Goal: Task Accomplishment & Management: Manage account settings

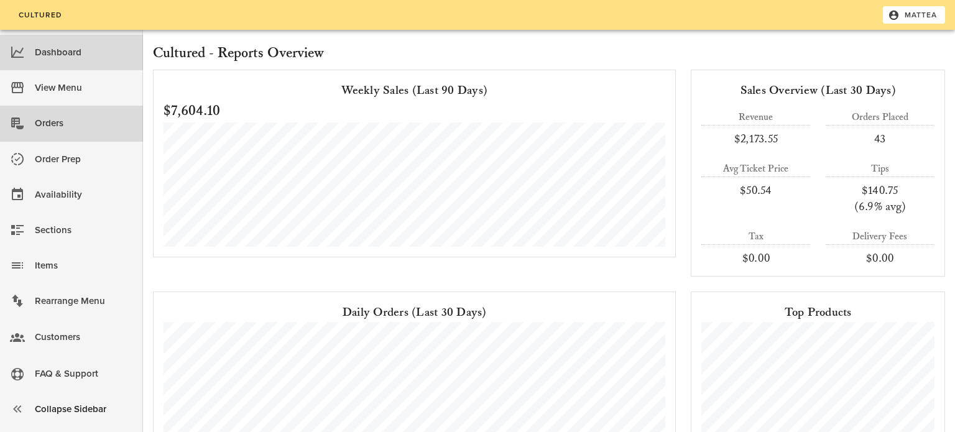
click at [68, 132] on div "Orders" at bounding box center [84, 123] width 98 height 21
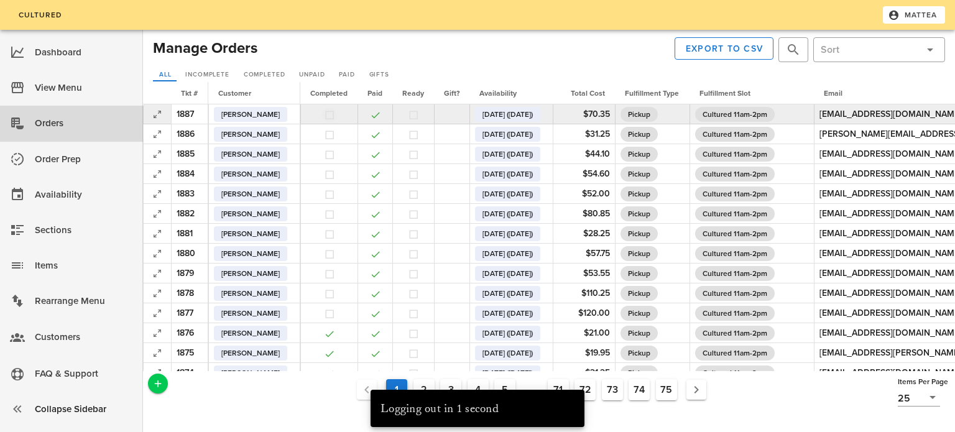
click at [331, 116] on button "button" at bounding box center [329, 114] width 11 height 11
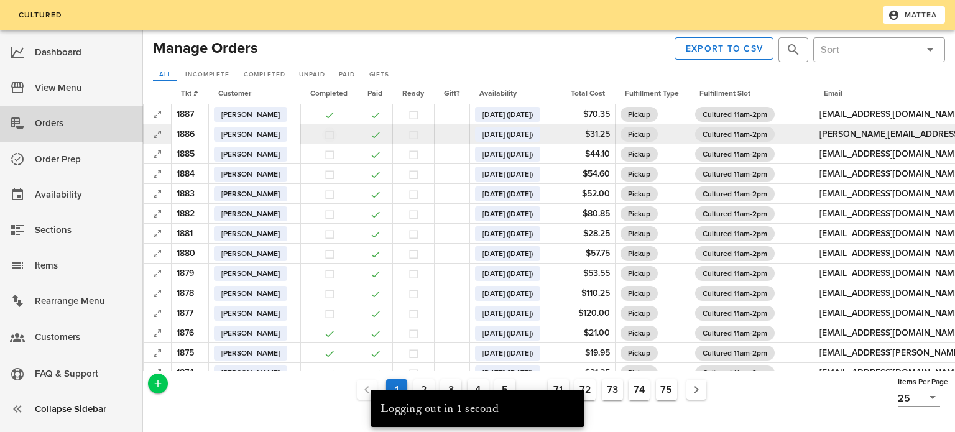
click at [335, 136] on button "button" at bounding box center [329, 134] width 11 height 11
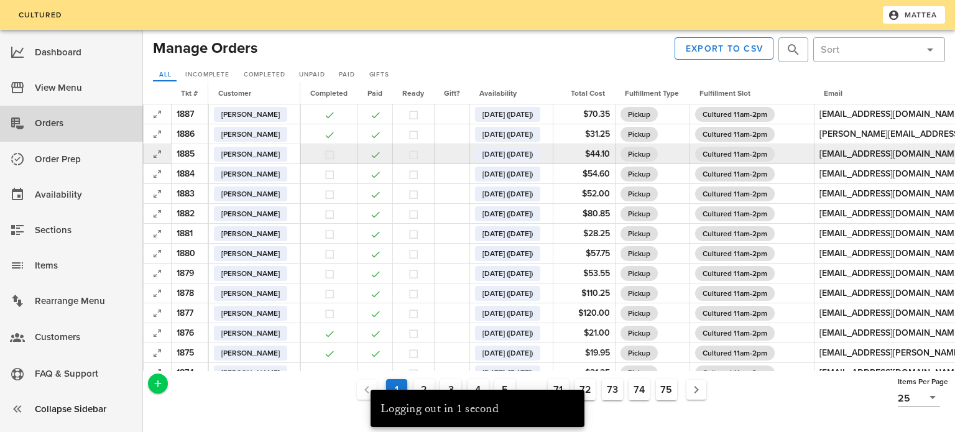
click at [335, 152] on button "button" at bounding box center [329, 154] width 11 height 11
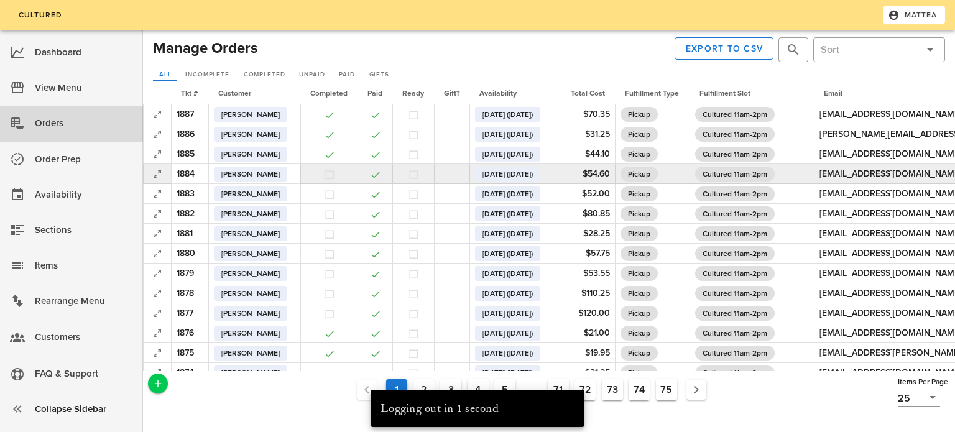
click at [335, 171] on button "button" at bounding box center [329, 174] width 11 height 11
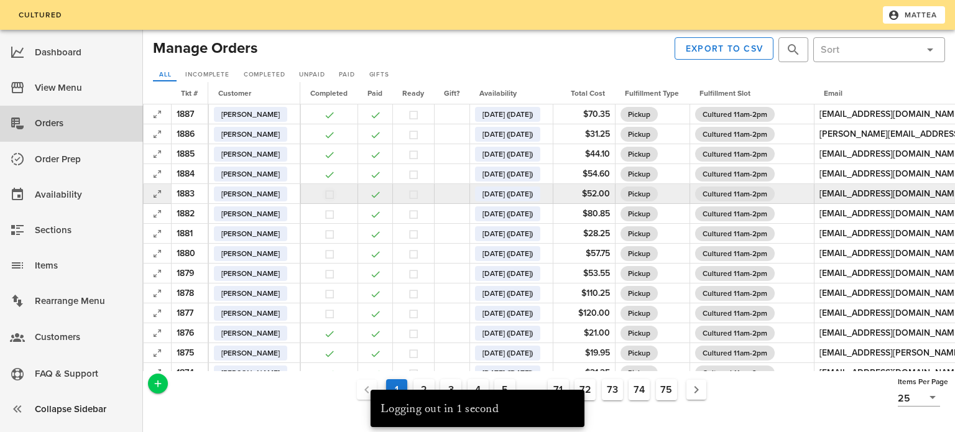
click at [334, 196] on button "button" at bounding box center [329, 194] width 11 height 11
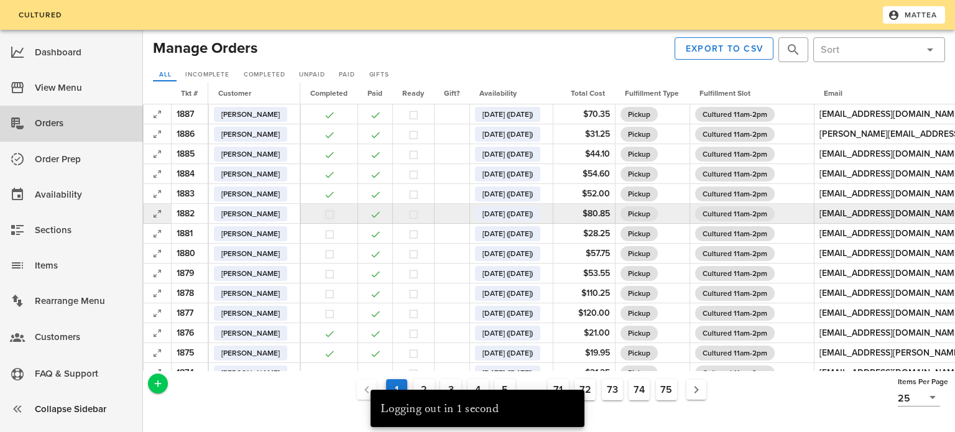
click at [335, 213] on button "button" at bounding box center [329, 214] width 11 height 11
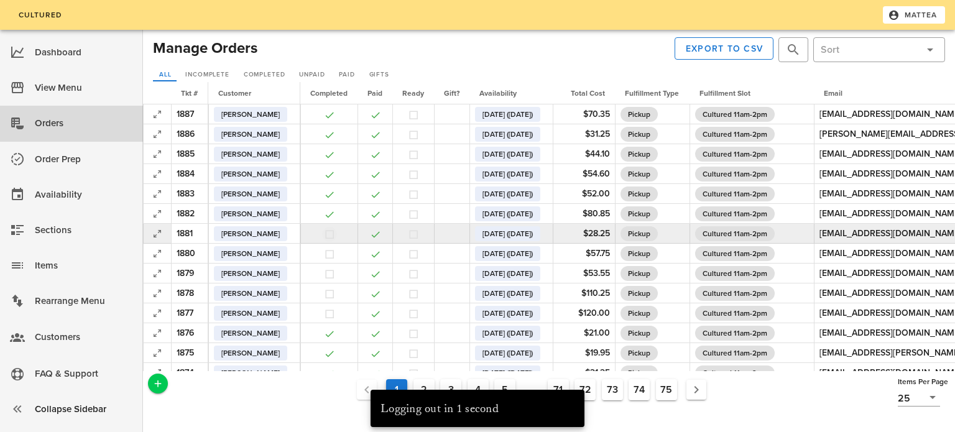
click at [335, 231] on button "button" at bounding box center [329, 234] width 11 height 11
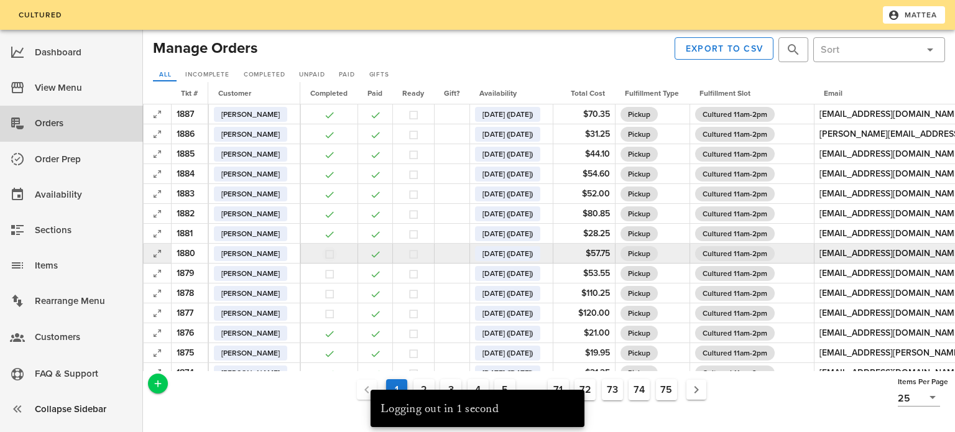
click at [335, 254] on button "button" at bounding box center [329, 254] width 11 height 11
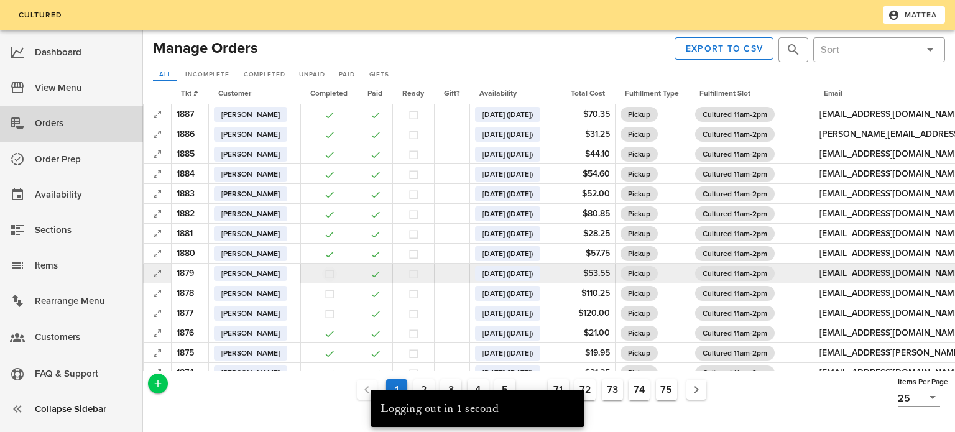
click at [335, 272] on button "button" at bounding box center [329, 274] width 11 height 11
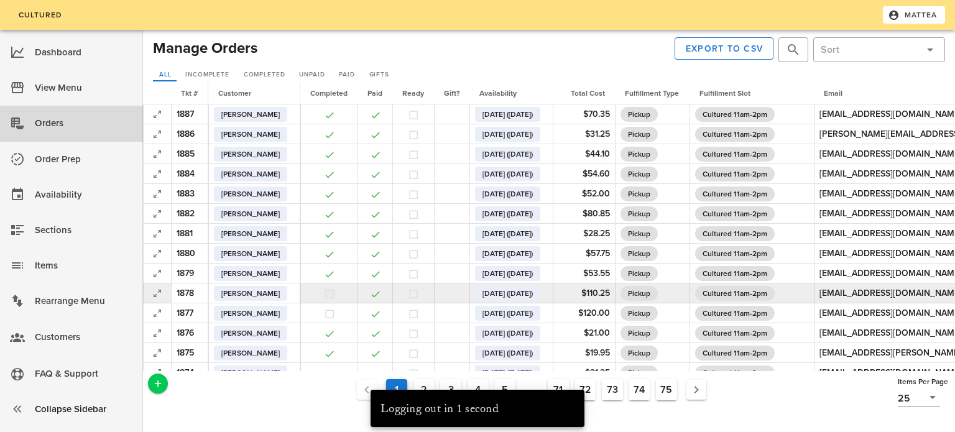
click at [334, 289] on button "button" at bounding box center [329, 294] width 11 height 11
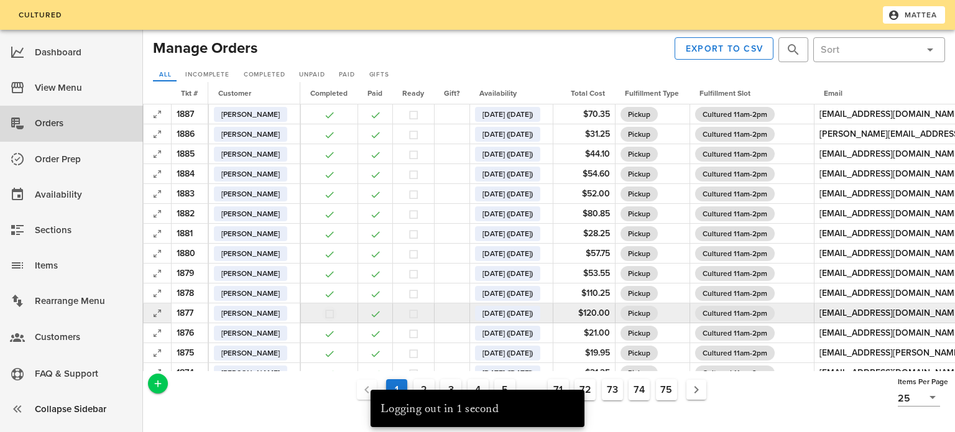
click at [334, 311] on button "button" at bounding box center [329, 313] width 11 height 11
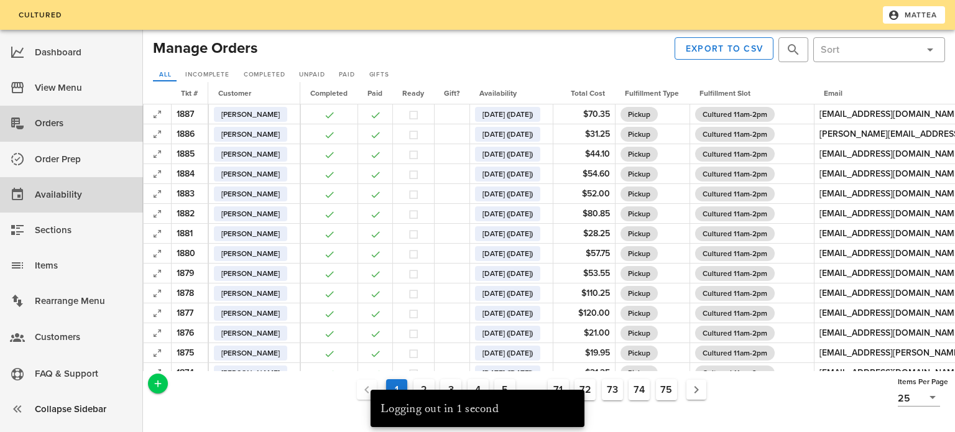
click at [102, 203] on div "Availability" at bounding box center [84, 195] width 98 height 21
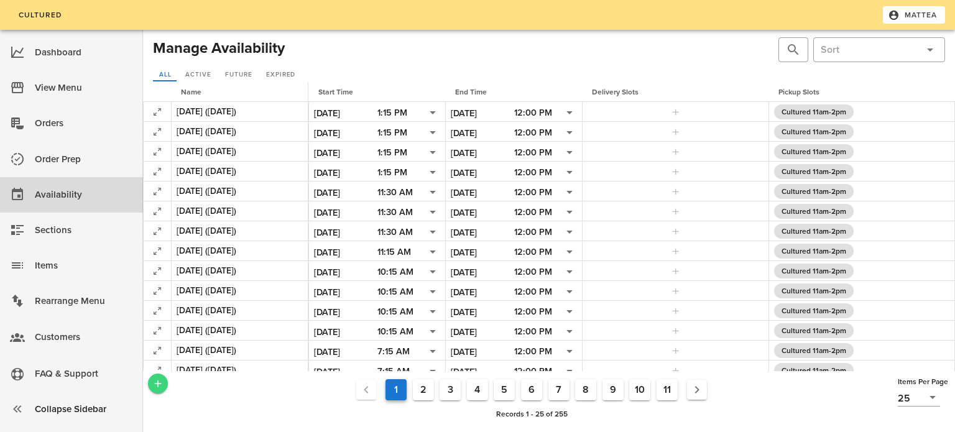
click at [163, 387] on icon "Add a New Record" at bounding box center [157, 383] width 11 height 11
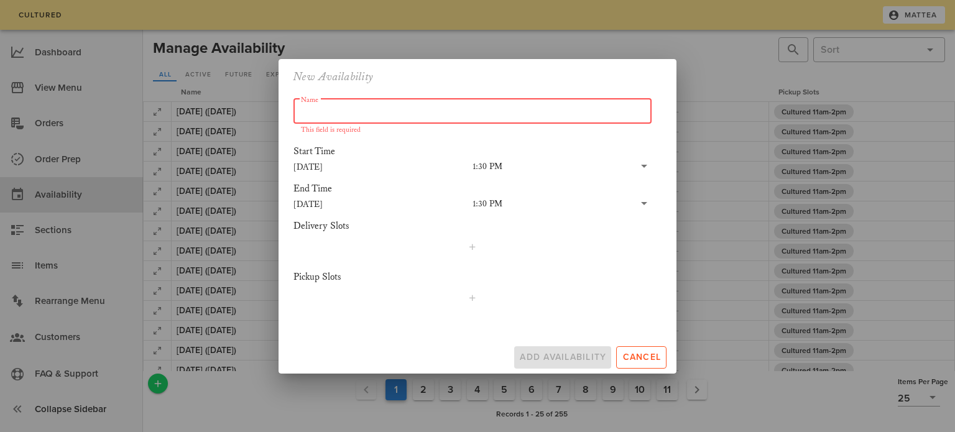
click at [439, 115] on input "Name" at bounding box center [472, 111] width 343 height 20
type input "T"
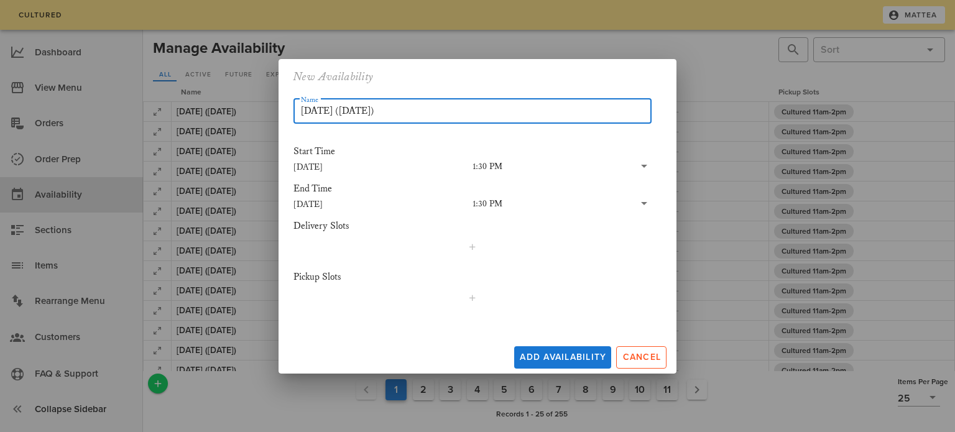
type input "[DATE] ([DATE])"
click at [310, 201] on input "[DATE]" at bounding box center [382, 204] width 179 height 16
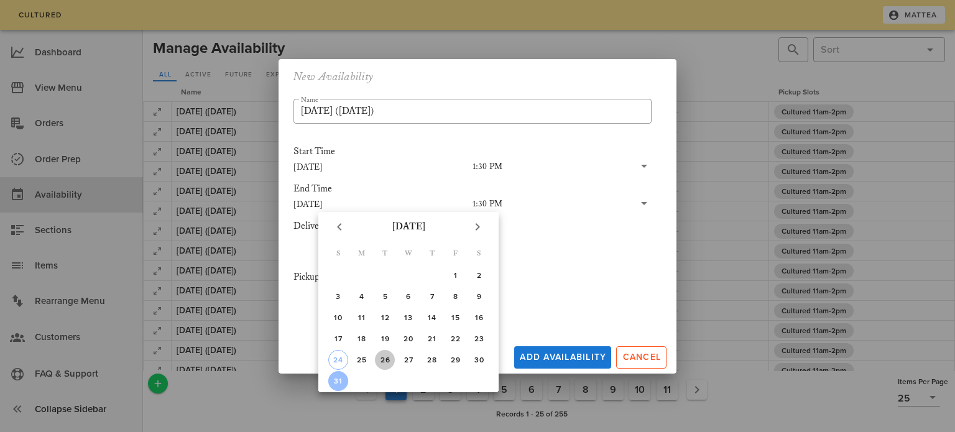
click at [384, 357] on div "26" at bounding box center [385, 360] width 20 height 9
type input "[DATE]"
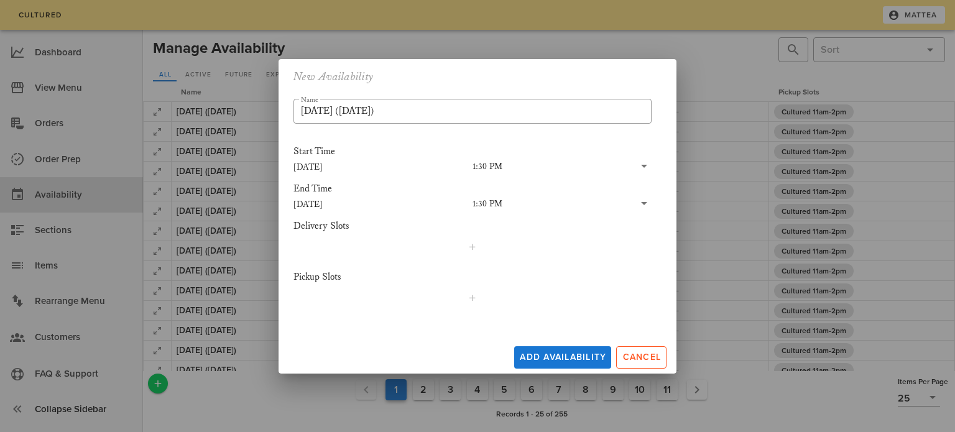
click at [502, 204] on input "text" at bounding box center [568, 204] width 132 height 16
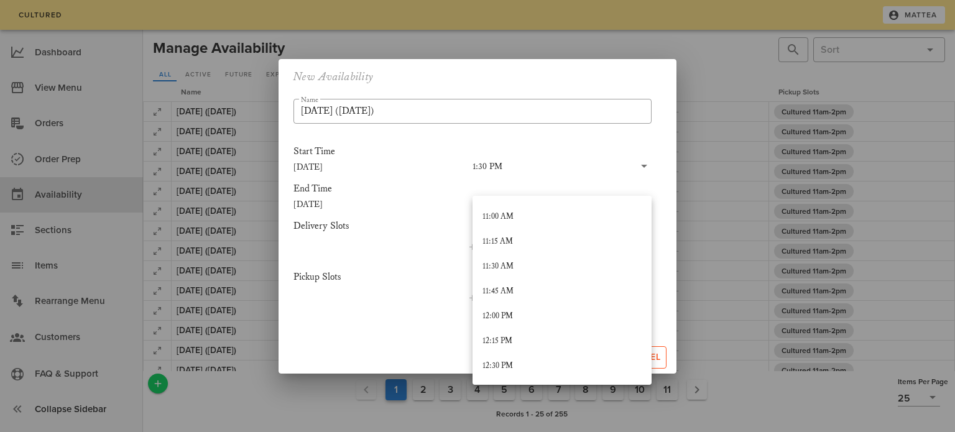
scroll to position [1093, 0]
click at [538, 306] on div "12:00 PM" at bounding box center [562, 315] width 159 height 20
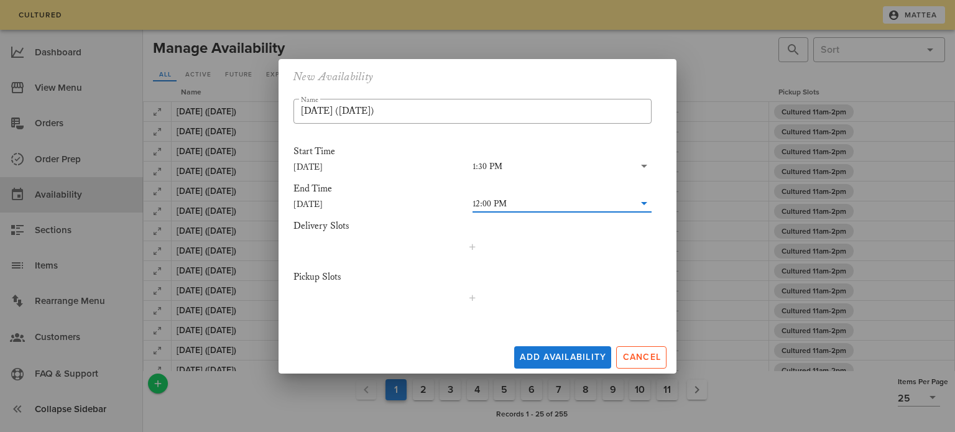
click at [521, 205] on input "text" at bounding box center [570, 204] width 127 height 16
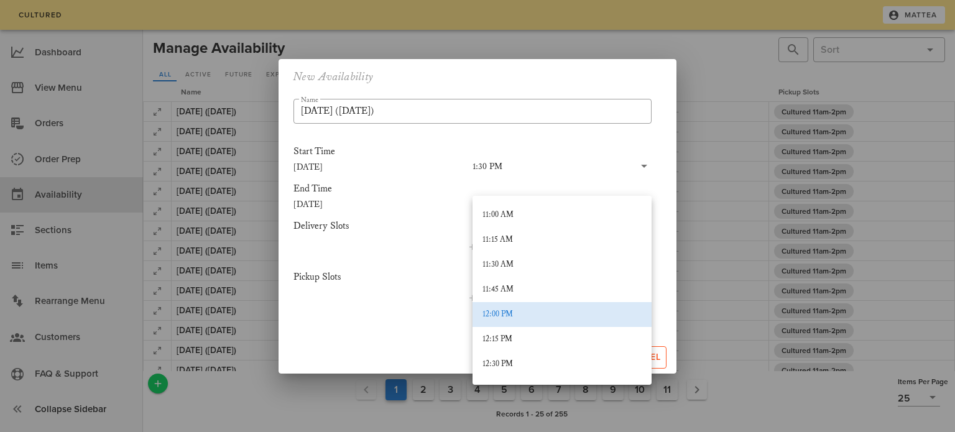
click at [395, 196] on input "[DATE]" at bounding box center [382, 204] width 179 height 16
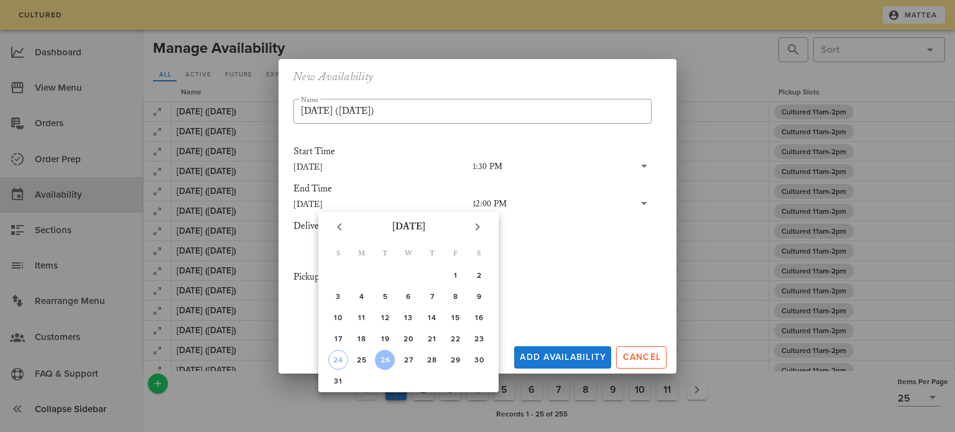
click at [499, 74] on div "New Availability" at bounding box center [478, 76] width 398 height 35
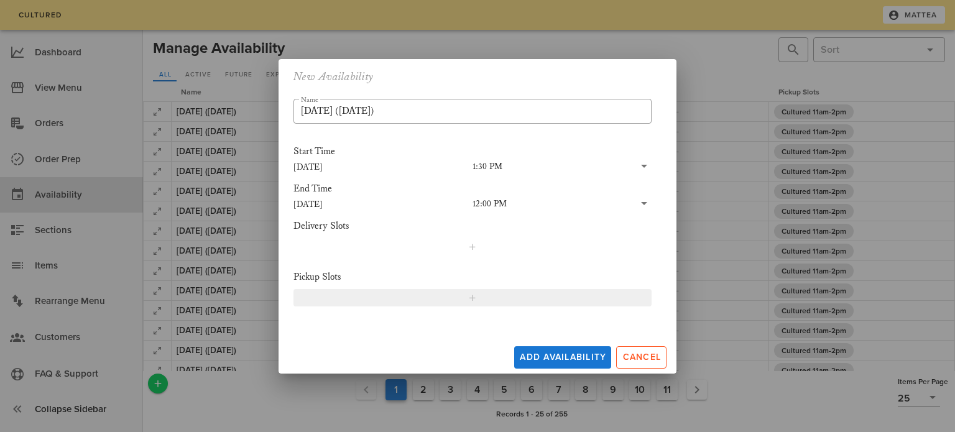
click at [497, 295] on span "button" at bounding box center [472, 298] width 343 height 10
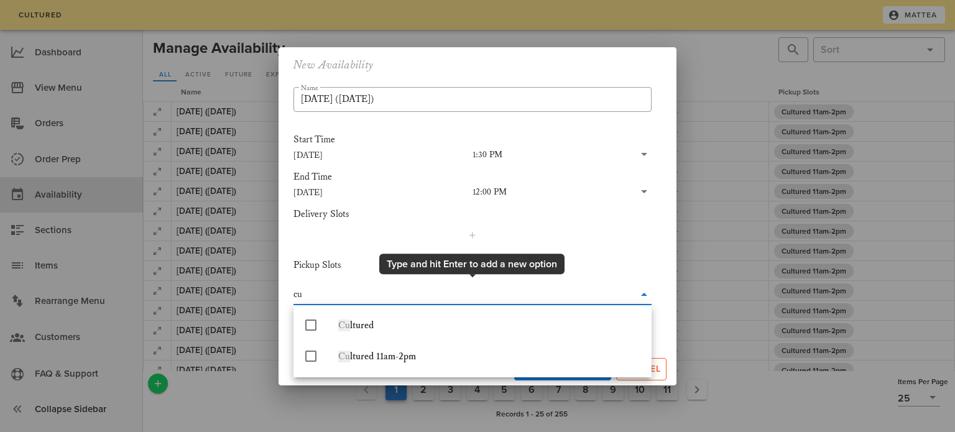
type input "cul"
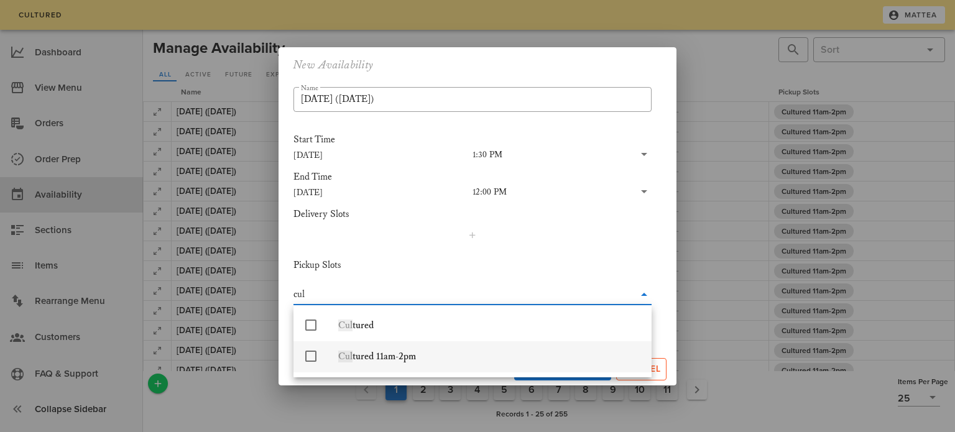
click at [458, 365] on div "Cul tured 11am-2pm" at bounding box center [489, 356] width 303 height 27
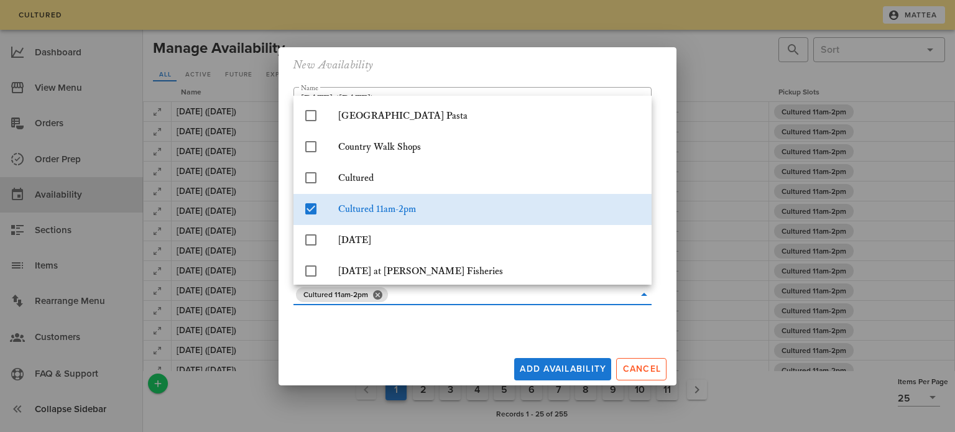
click at [428, 337] on div "New Availability ​ Name [DATE] ([DATE]) Start Time [DATE] 1:30 PM End Time [DAT…" at bounding box center [478, 216] width 398 height 338
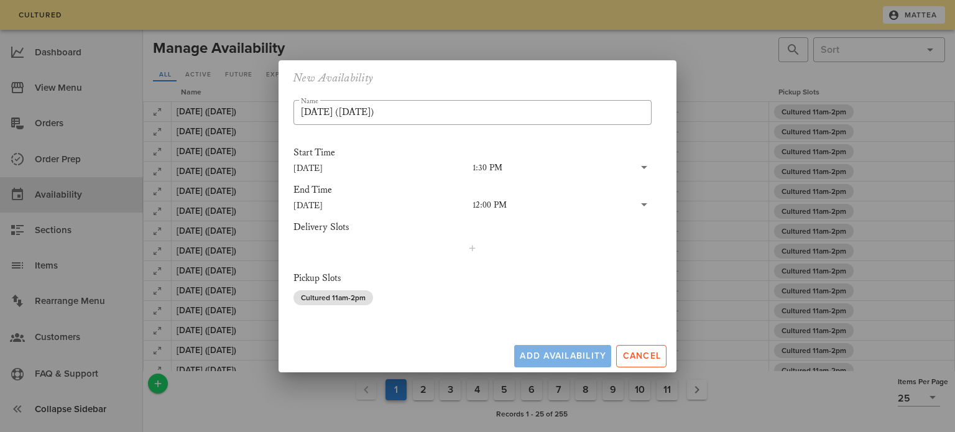
click at [573, 356] on span "Add Availability" at bounding box center [562, 356] width 87 height 11
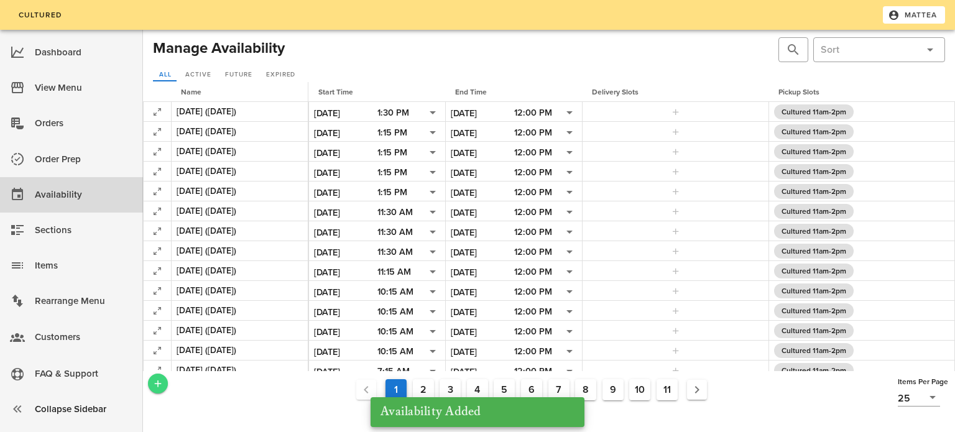
click at [159, 382] on icon "Add a New Record" at bounding box center [157, 383] width 11 height 11
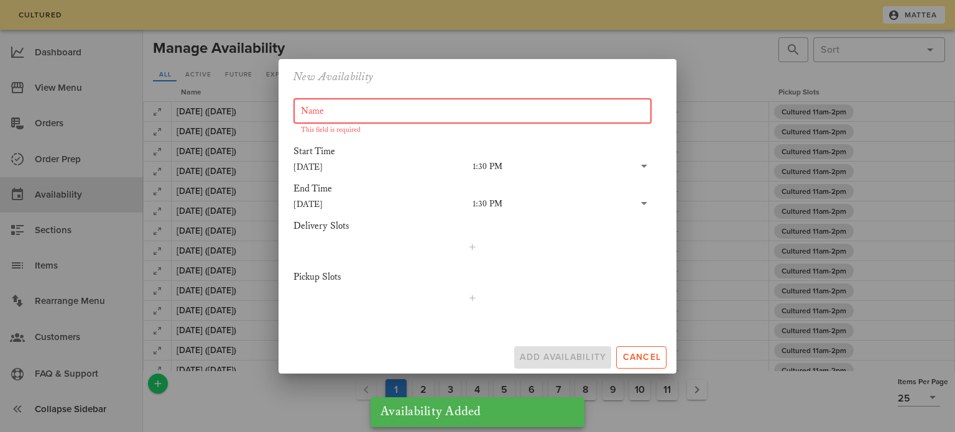
click at [335, 114] on input "Name" at bounding box center [472, 111] width 343 height 20
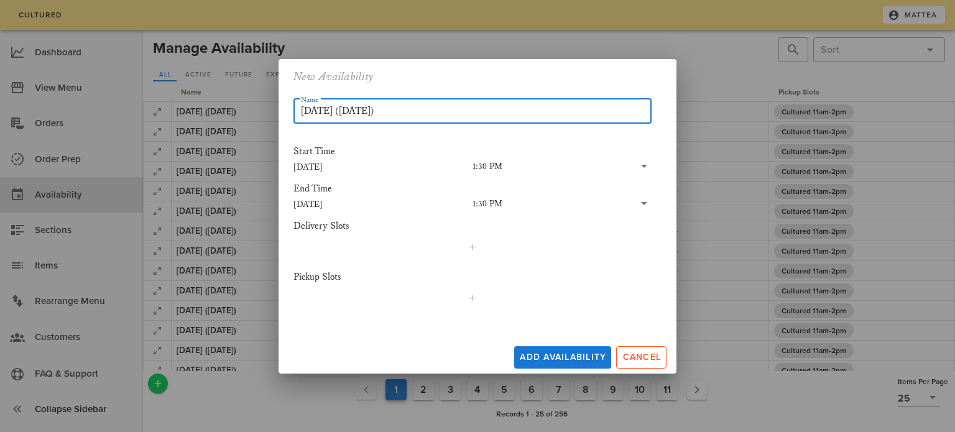
type input "[DATE] ([DATE])"
click at [313, 202] on input "[DATE]" at bounding box center [382, 204] width 179 height 16
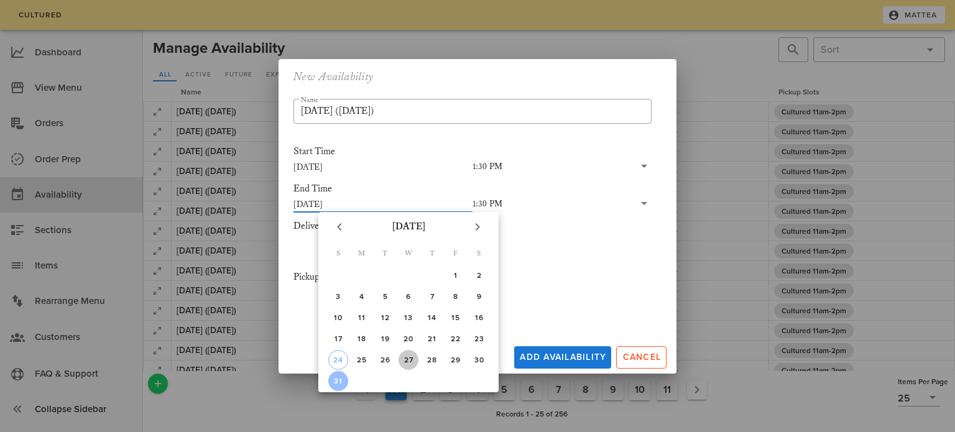
click at [411, 358] on div "27" at bounding box center [409, 360] width 20 height 9
type input "[DATE]"
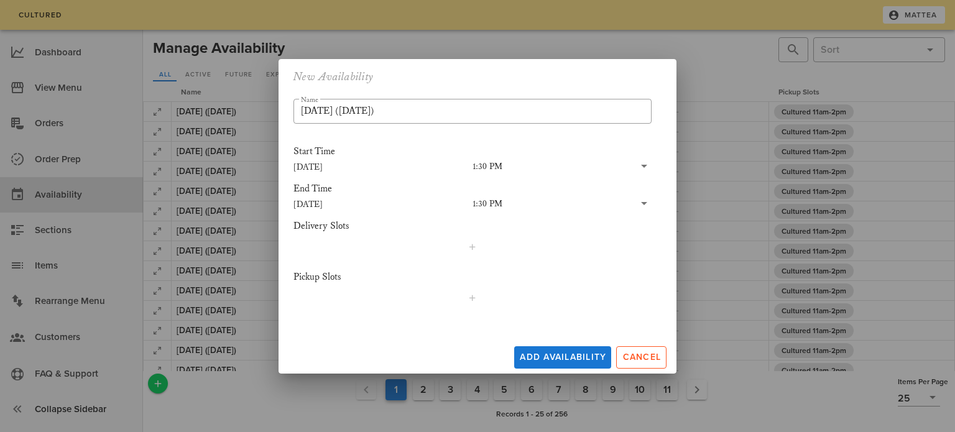
click at [521, 202] on input "text" at bounding box center [568, 204] width 132 height 16
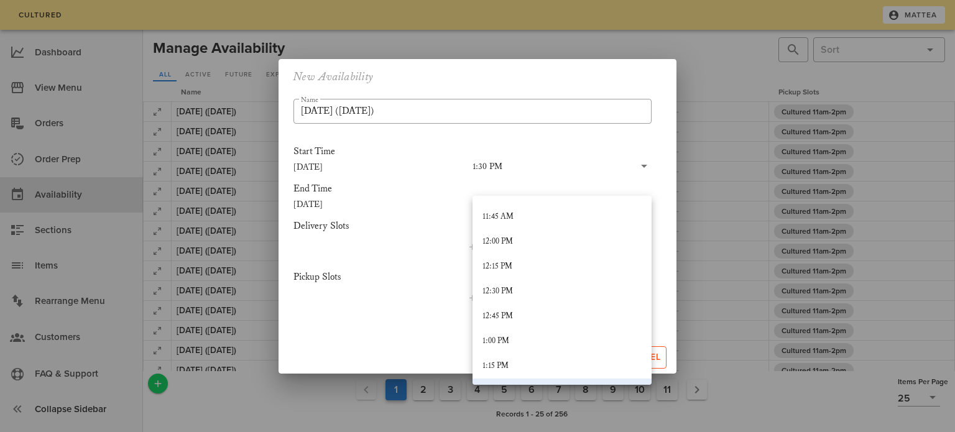
scroll to position [1167, 0]
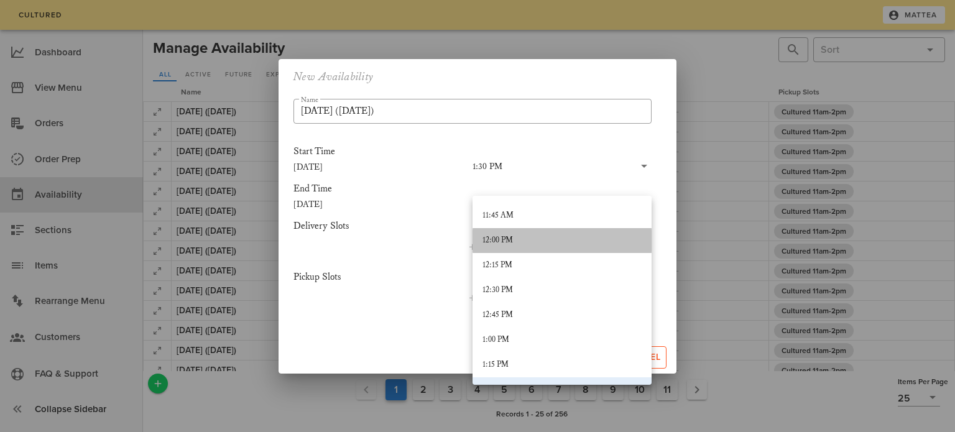
click at [530, 243] on div "12:00 PM" at bounding box center [562, 241] width 159 height 10
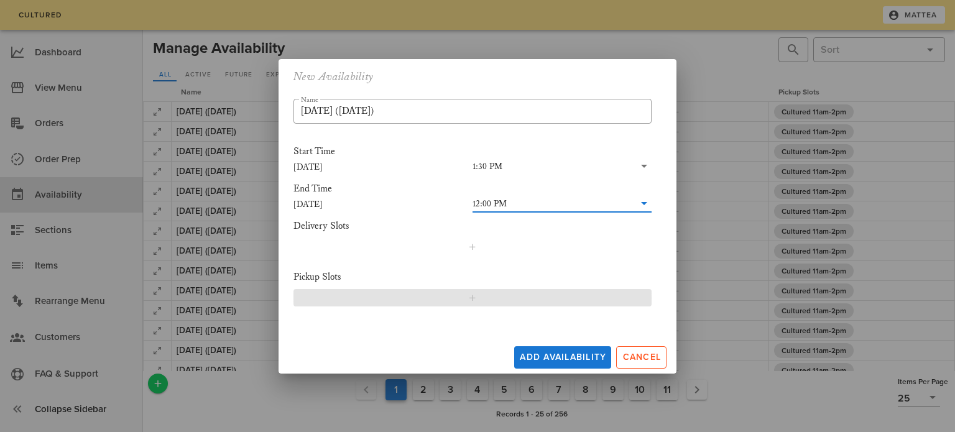
click at [455, 304] on button "button" at bounding box center [472, 297] width 358 height 17
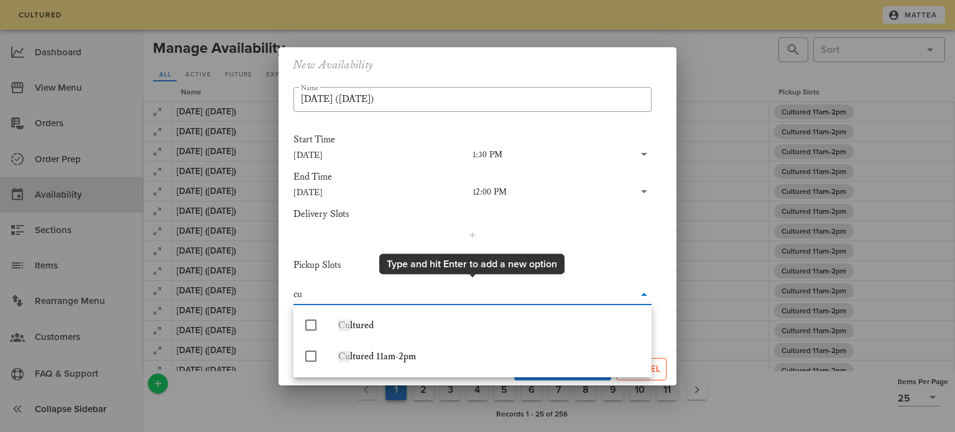
type input "cul"
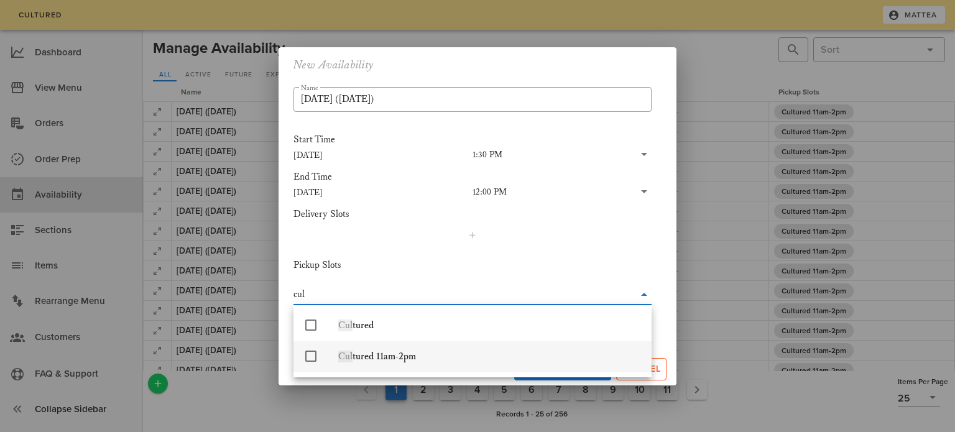
click at [437, 367] on div "Cul tured 11am-2pm" at bounding box center [489, 356] width 303 height 27
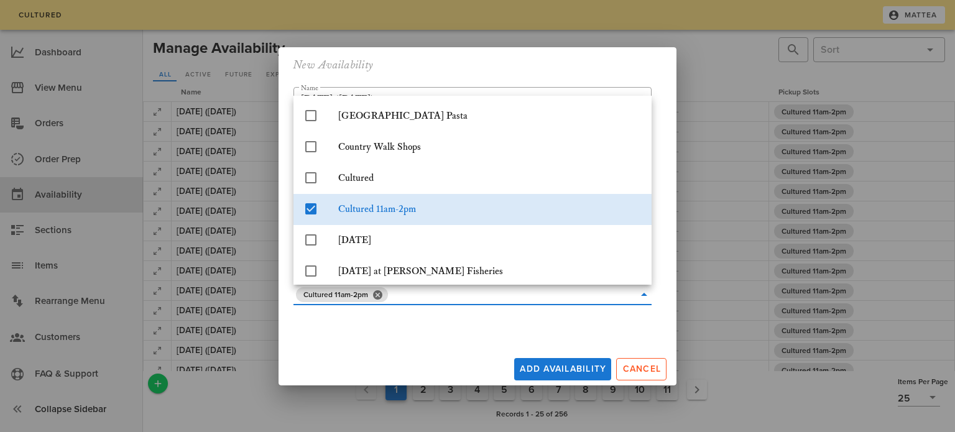
click at [459, 348] on div "Add Availability Cancel" at bounding box center [478, 366] width 398 height 37
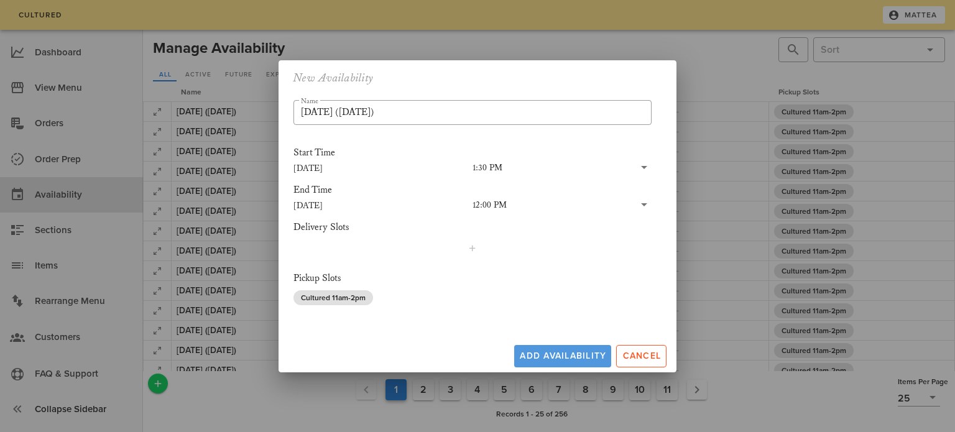
click at [536, 355] on span "Add Availability" at bounding box center [562, 356] width 87 height 11
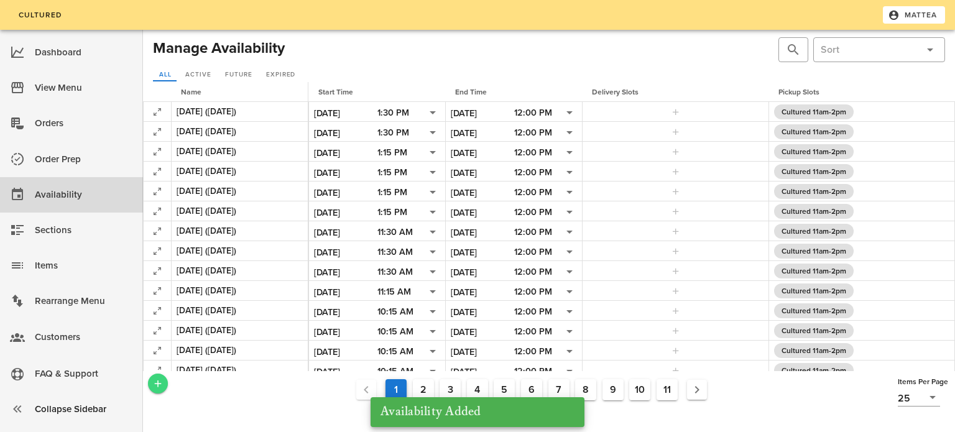
click at [155, 384] on icon "Add a New Record" at bounding box center [157, 383] width 11 height 11
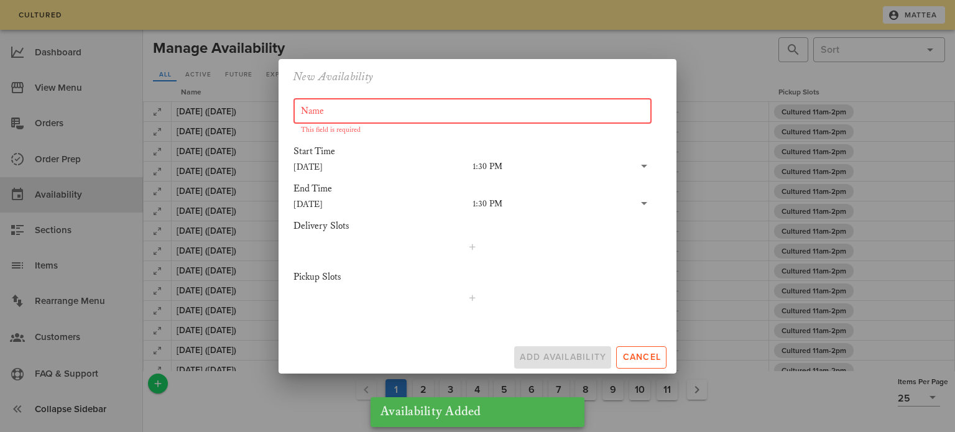
click at [353, 109] on input "Name" at bounding box center [472, 111] width 343 height 20
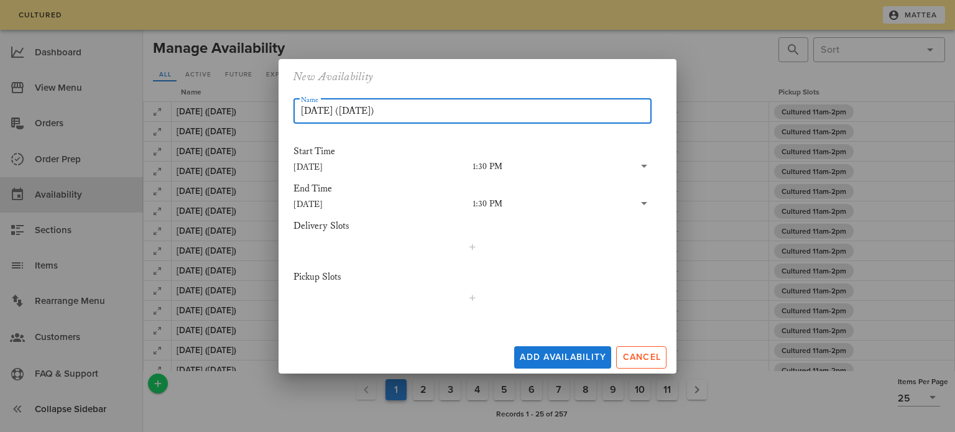
type input "[DATE] ([DATE])"
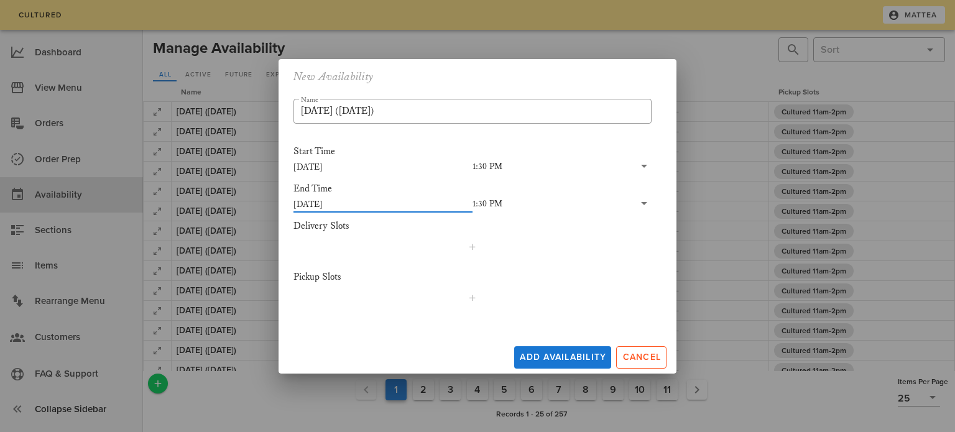
click at [325, 206] on input "[DATE]" at bounding box center [382, 204] width 179 height 16
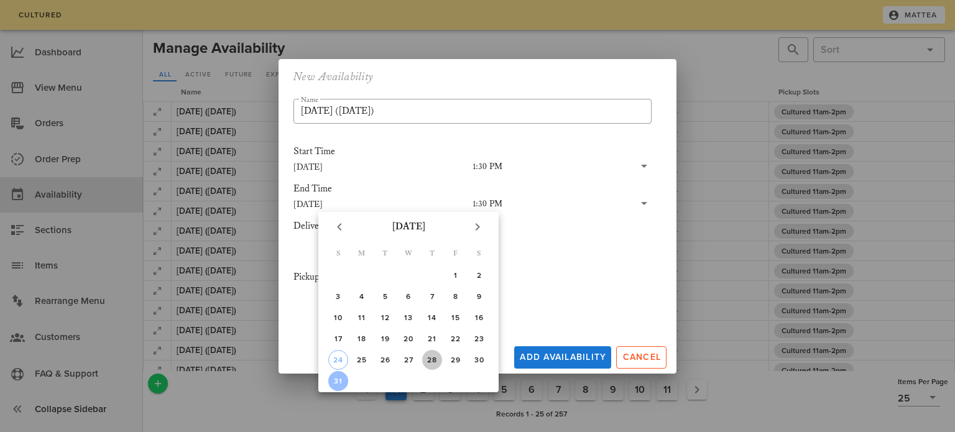
click at [427, 359] on div "28" at bounding box center [432, 360] width 20 height 9
type input "[DATE]"
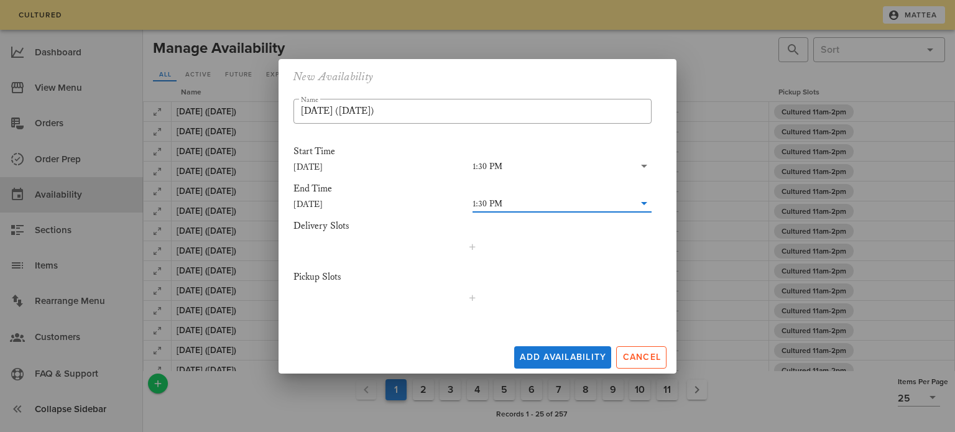
click at [502, 196] on input "text" at bounding box center [568, 204] width 132 height 16
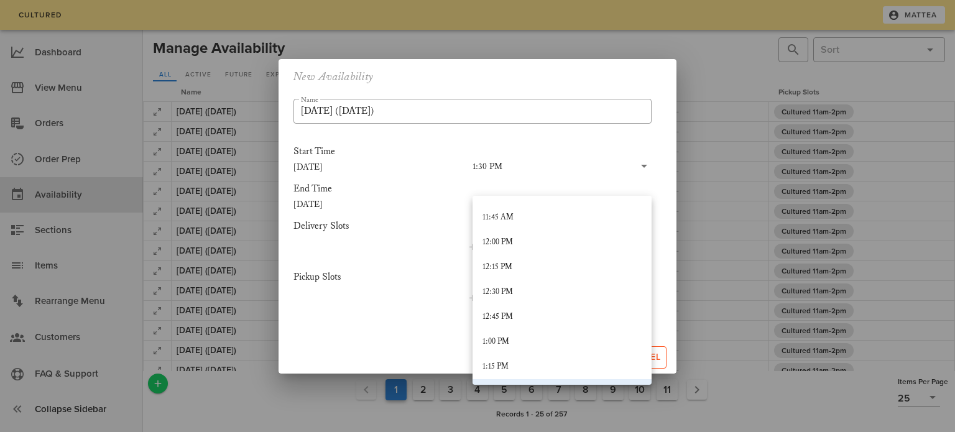
scroll to position [1173, 0]
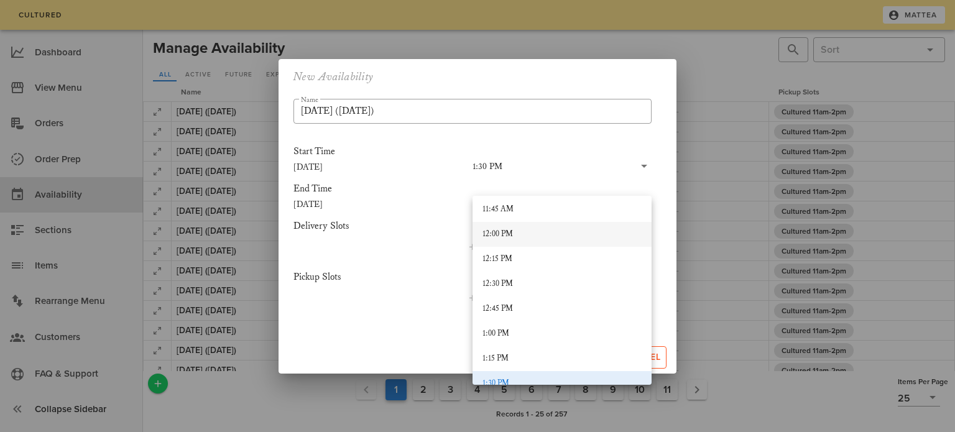
click at [523, 234] on div "12:00 PM" at bounding box center [562, 234] width 159 height 10
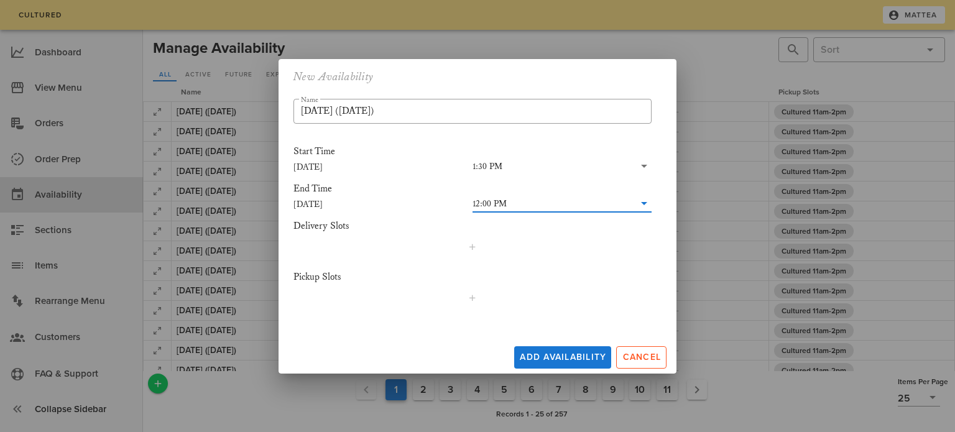
click at [480, 309] on div "Pickup Slots" at bounding box center [472, 291] width 358 height 51
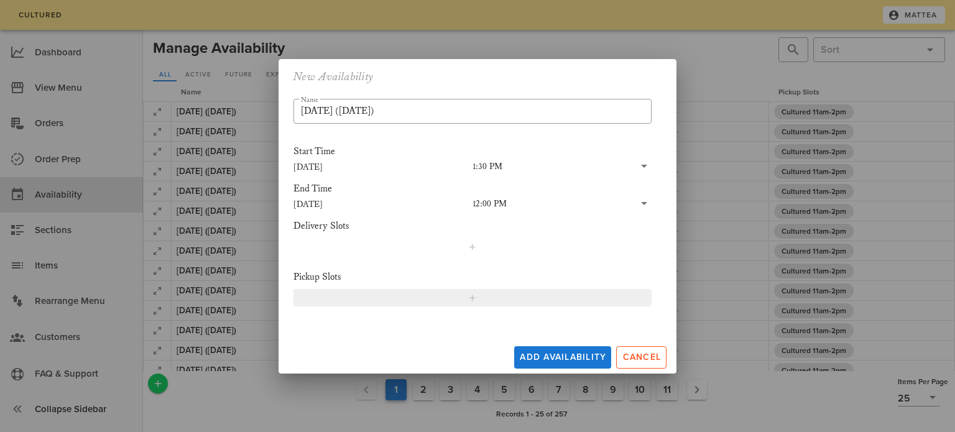
click at [485, 304] on button "button" at bounding box center [472, 297] width 358 height 17
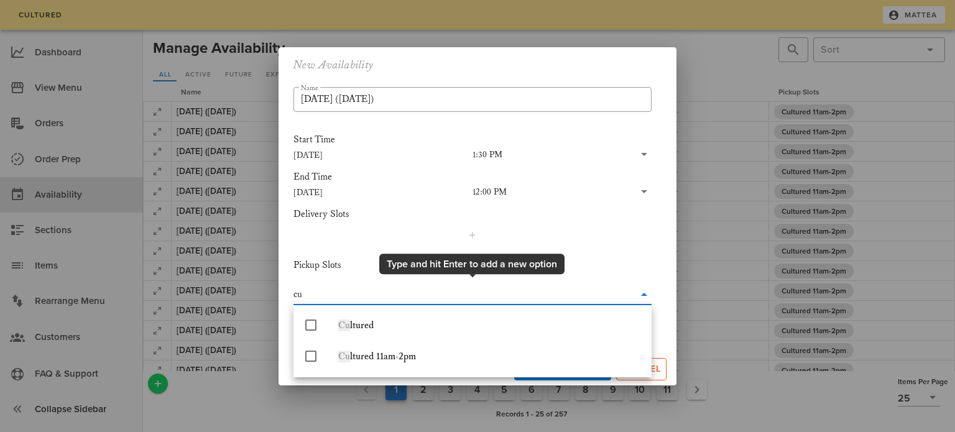
type input "cul"
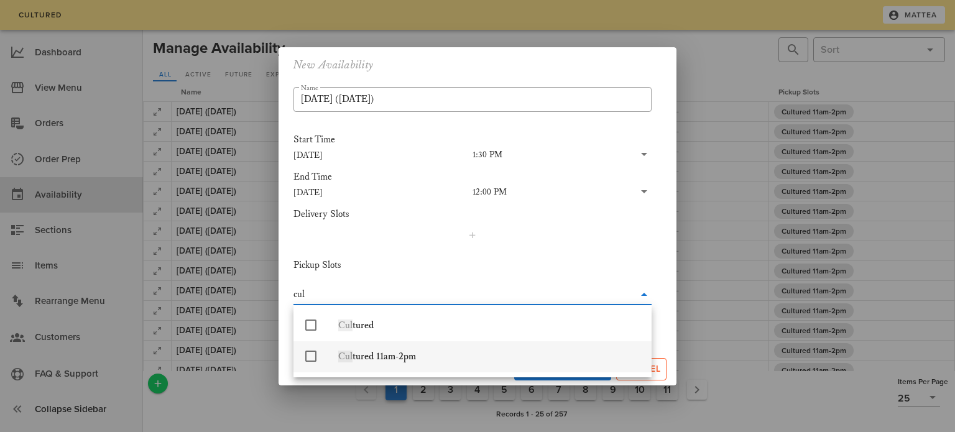
click at [460, 371] on div "Cul tured 11am-2pm" at bounding box center [472, 356] width 358 height 31
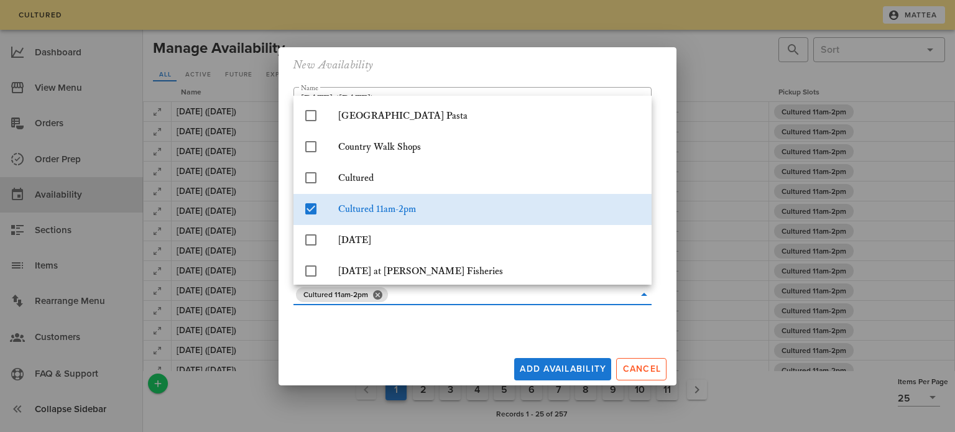
click at [431, 351] on div "Add Availability Cancel" at bounding box center [478, 366] width 398 height 37
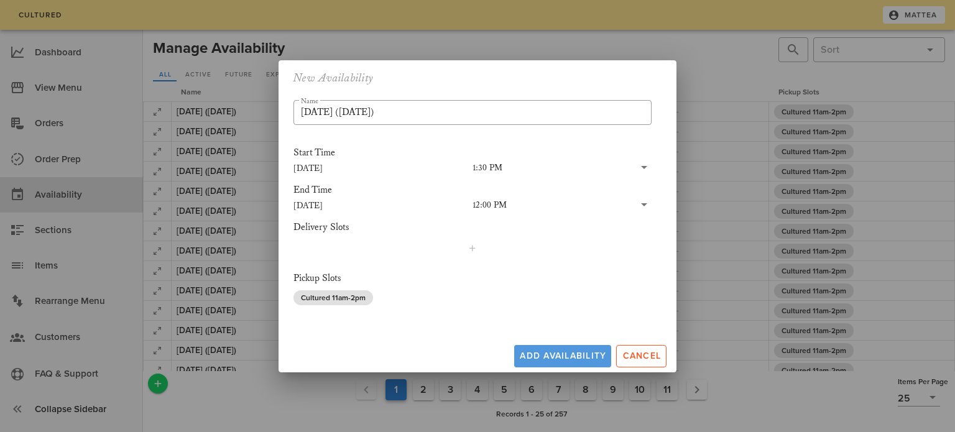
click at [552, 354] on span "Add Availability" at bounding box center [562, 356] width 87 height 11
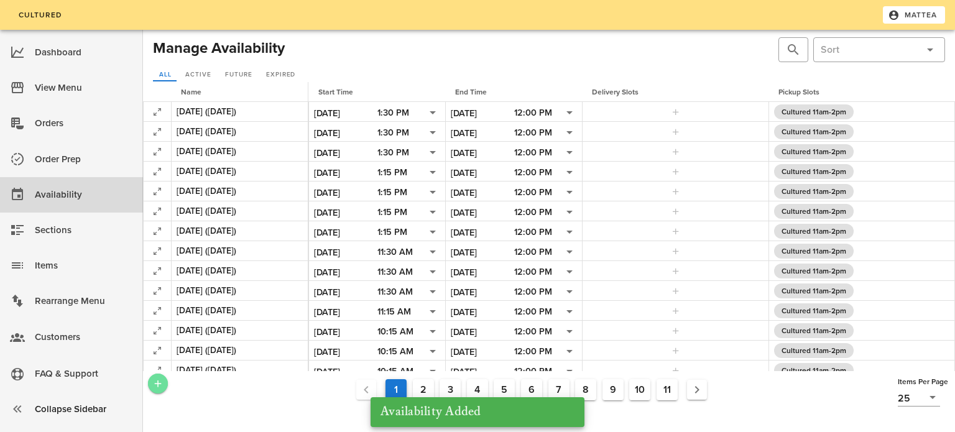
click at [157, 384] on icon "Add a New Record" at bounding box center [157, 383] width 11 height 11
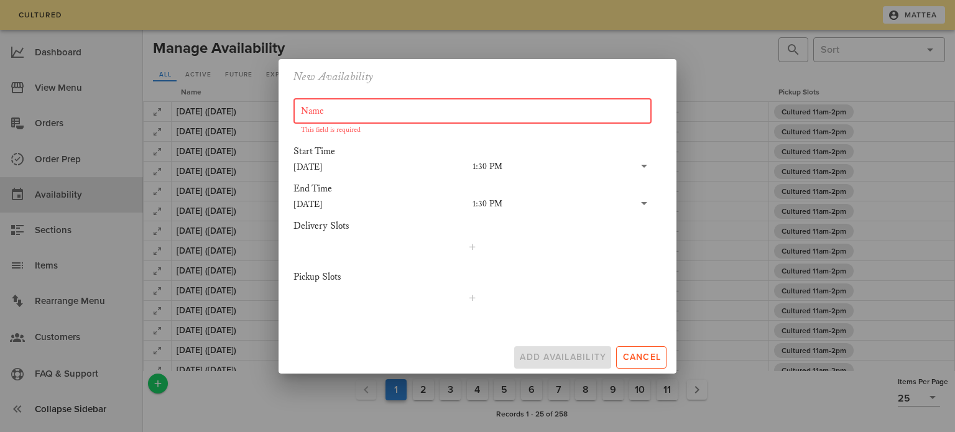
click at [372, 104] on input "Name" at bounding box center [472, 111] width 343 height 20
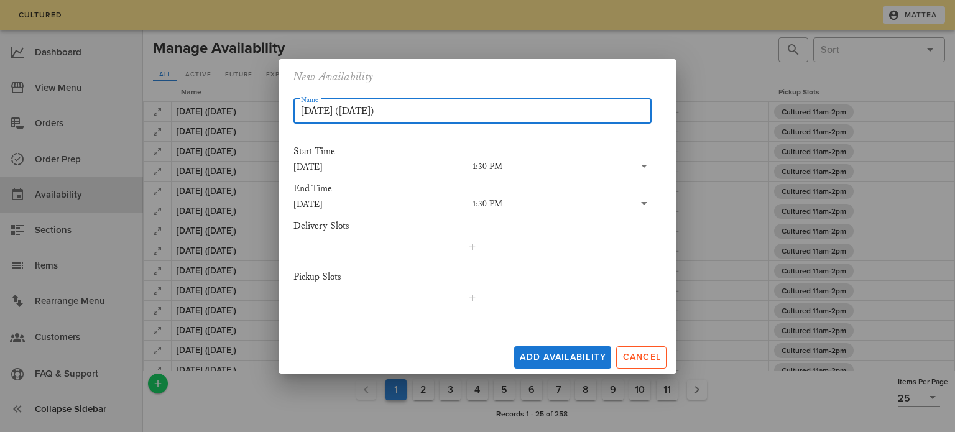
type input "[DATE] ([DATE])"
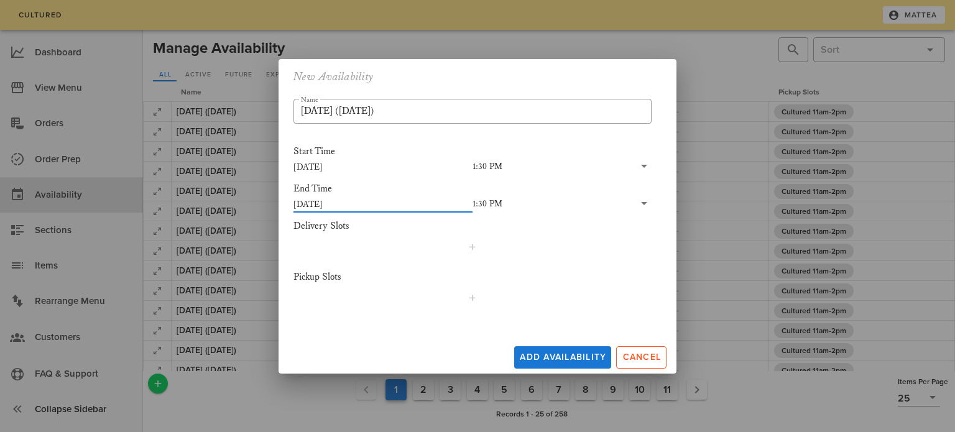
click at [327, 201] on input "[DATE]" at bounding box center [382, 204] width 179 height 16
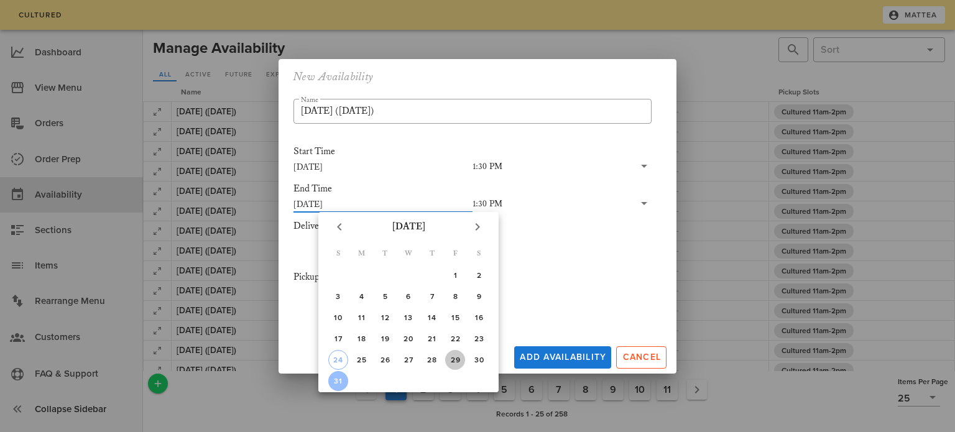
click at [456, 358] on div "29" at bounding box center [455, 360] width 20 height 9
type input "[DATE]"
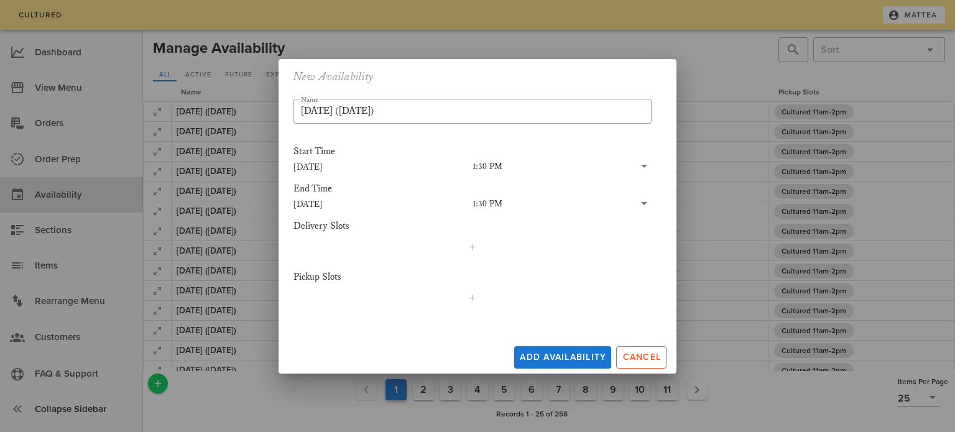
click at [510, 207] on input "text" at bounding box center [568, 204] width 132 height 16
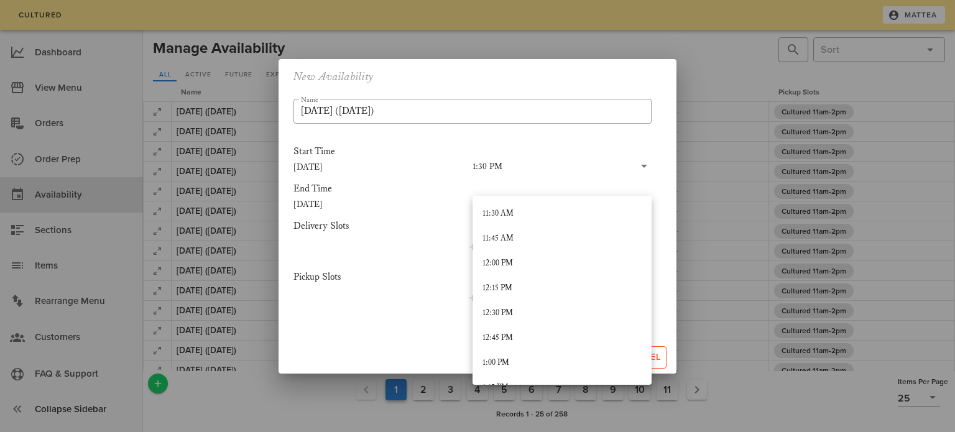
scroll to position [1139, 0]
click at [531, 271] on div "12:00 PM" at bounding box center [562, 268] width 159 height 10
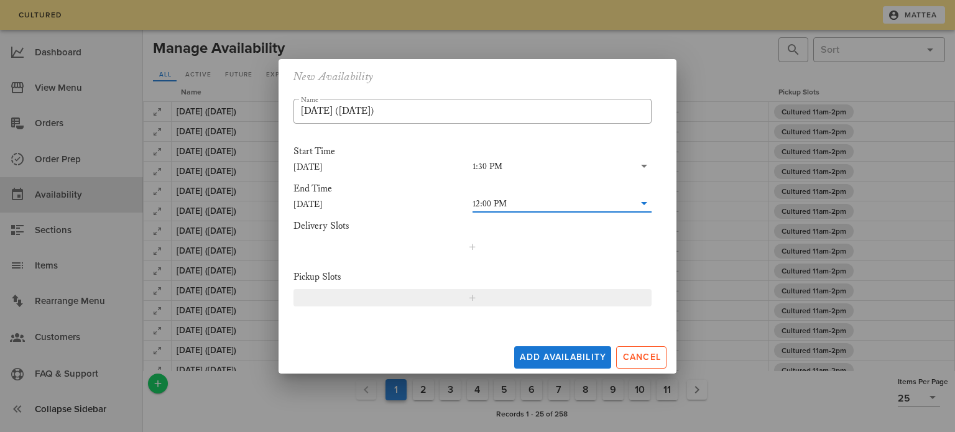
click at [507, 293] on span "button" at bounding box center [472, 298] width 343 height 10
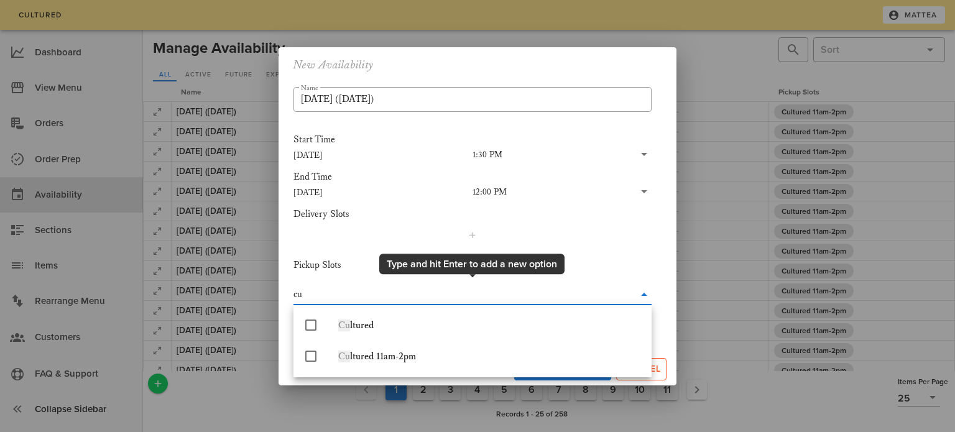
type input "cul"
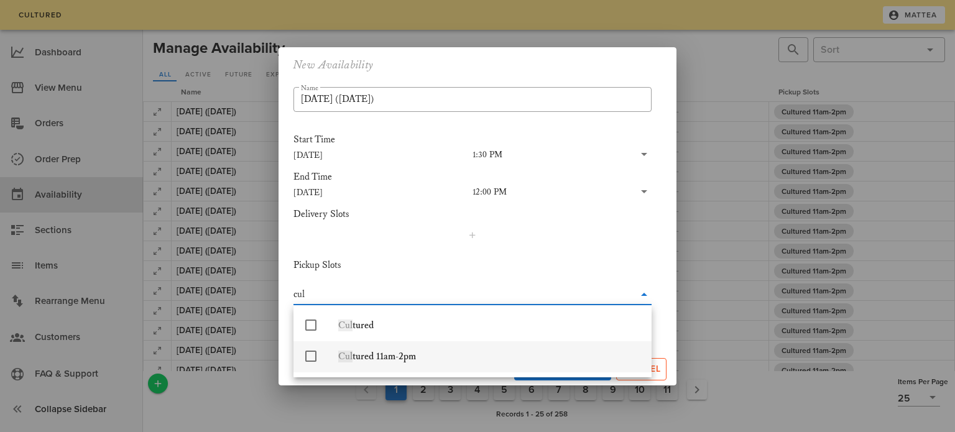
click at [488, 351] on div "Cul tured 11am-2pm" at bounding box center [489, 357] width 303 height 12
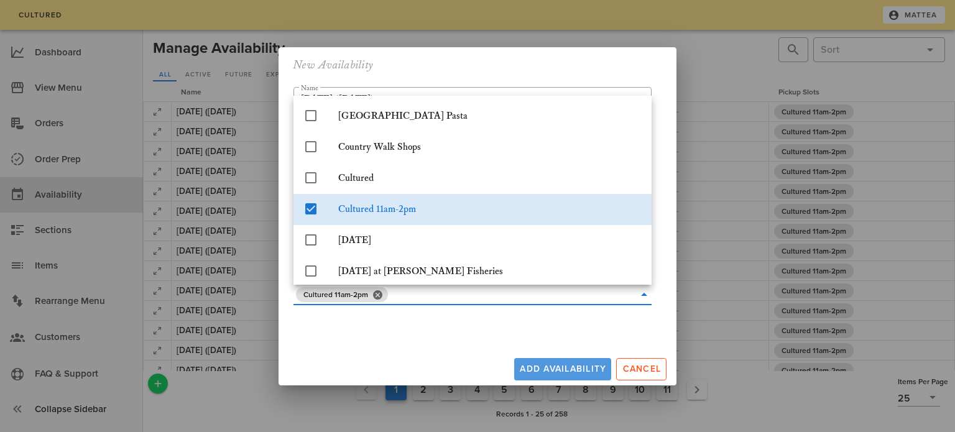
click at [573, 369] on div "Add Availability Cancel" at bounding box center [478, 366] width 398 height 37
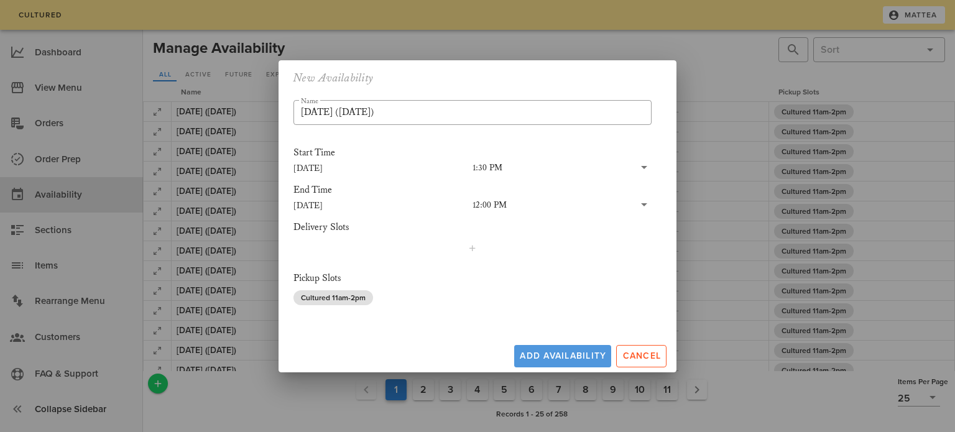
click at [580, 349] on button "Add Availability" at bounding box center [562, 356] width 97 height 22
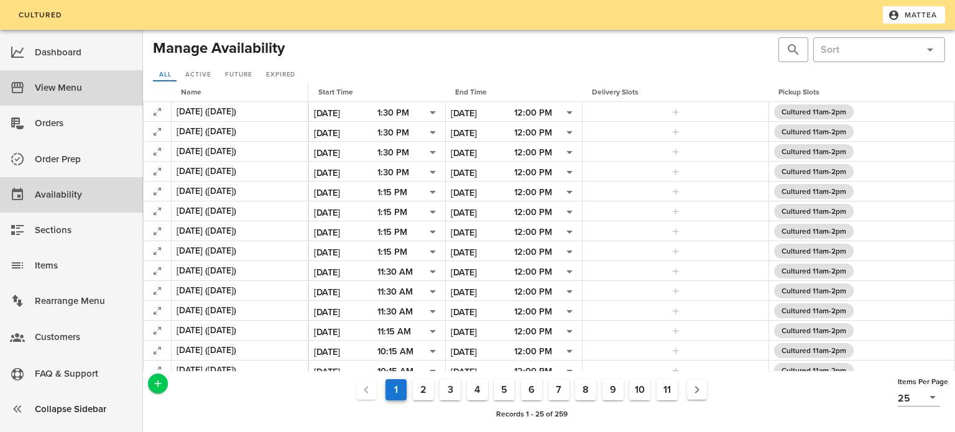
click at [108, 80] on div "View Menu" at bounding box center [84, 88] width 98 height 21
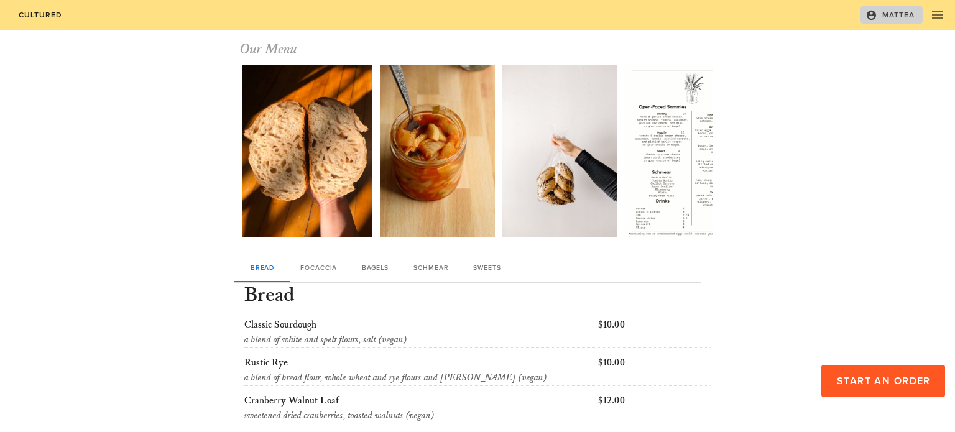
click at [868, 6] on button "Mattea" at bounding box center [892, 14] width 62 height 17
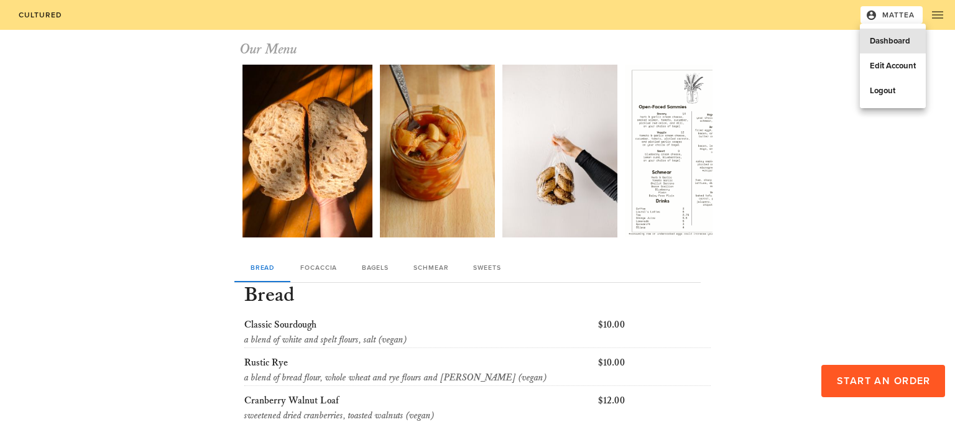
click at [861, 45] on link "Dashboard" at bounding box center [893, 41] width 66 height 25
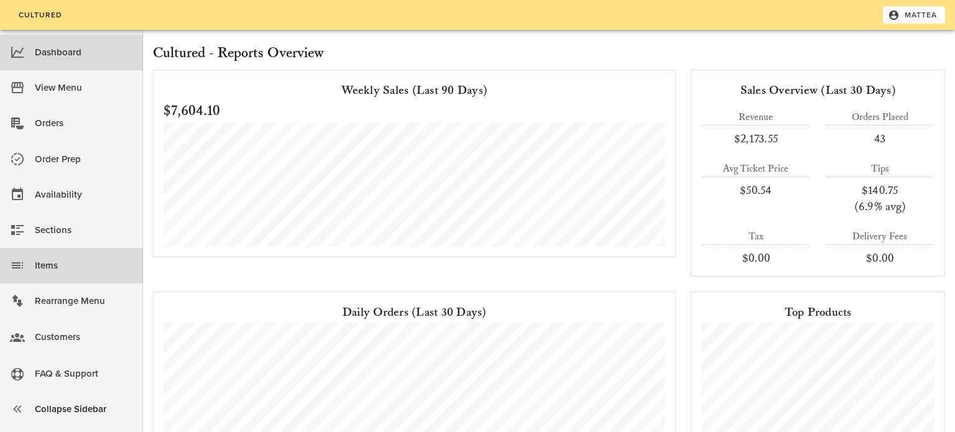
click at [38, 265] on div "Items" at bounding box center [84, 266] width 98 height 21
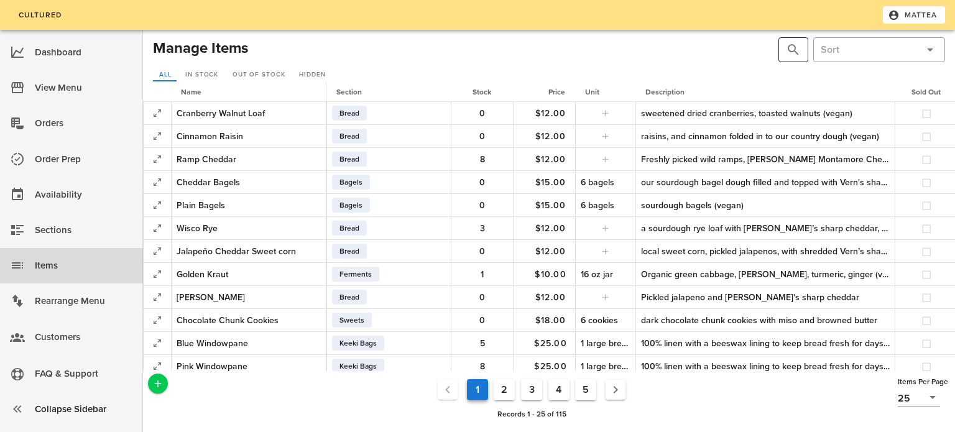
click at [788, 55] on button "prepend icon" at bounding box center [793, 49] width 15 height 15
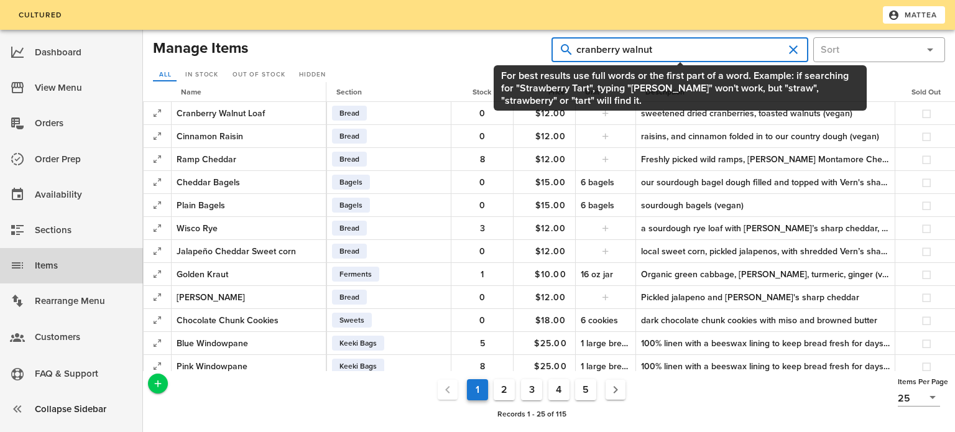
type input "cranberry walnut"
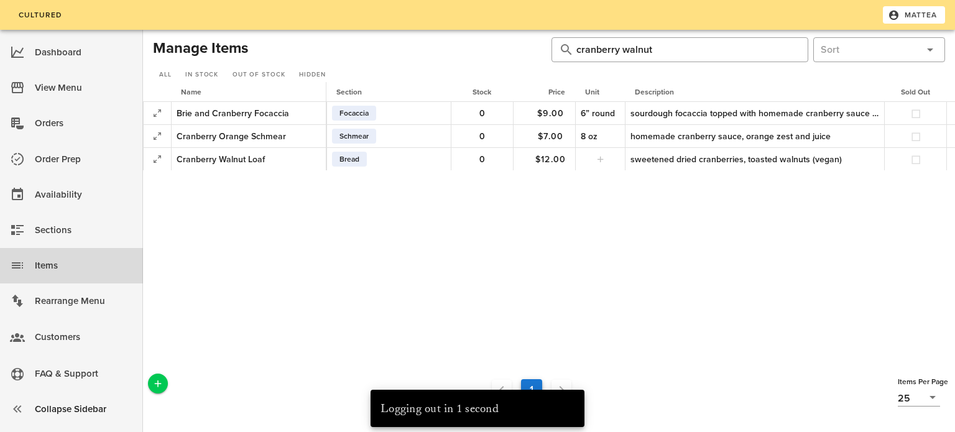
scroll to position [0, 172]
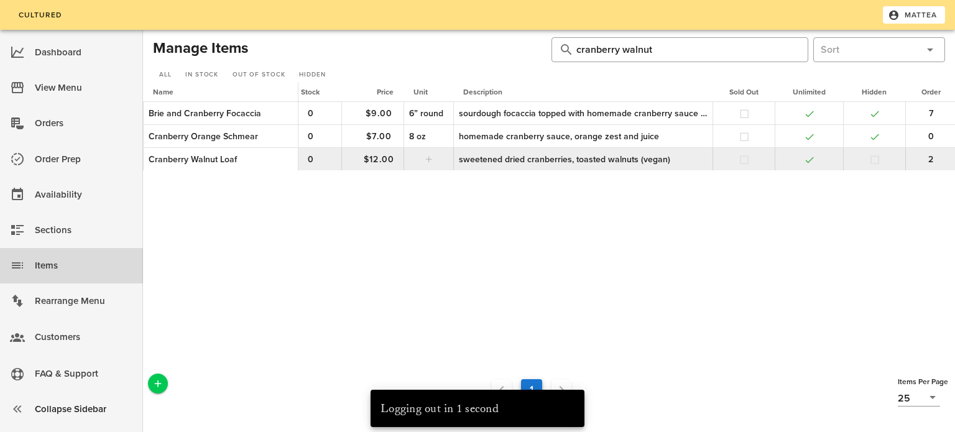
click at [866, 160] on td at bounding box center [874, 159] width 62 height 22
click at [876, 158] on button "button" at bounding box center [874, 159] width 11 height 11
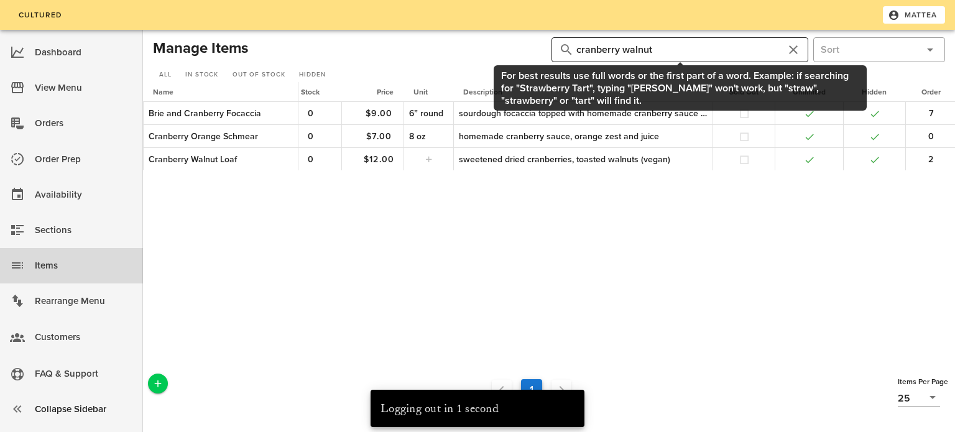
click at [681, 47] on input "cranberry walnut" at bounding box center [679, 50] width 207 height 20
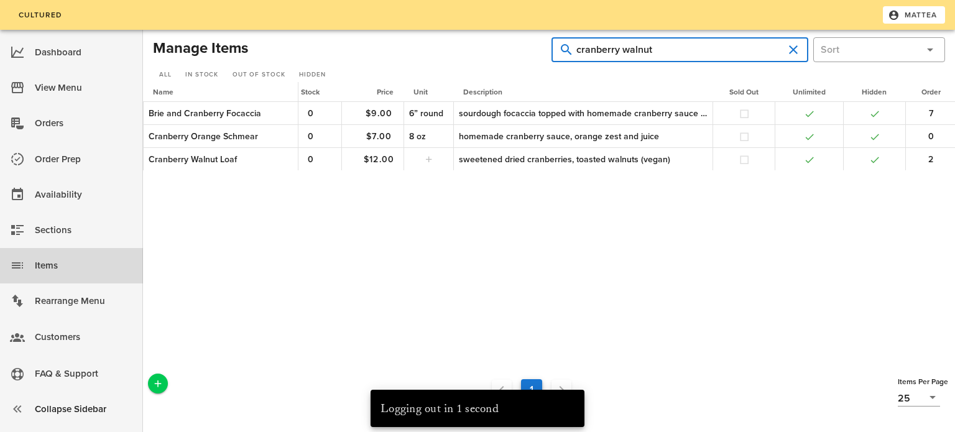
click at [681, 47] on input "cranberry walnut" at bounding box center [679, 50] width 207 height 20
type input "cinnamon raisin"
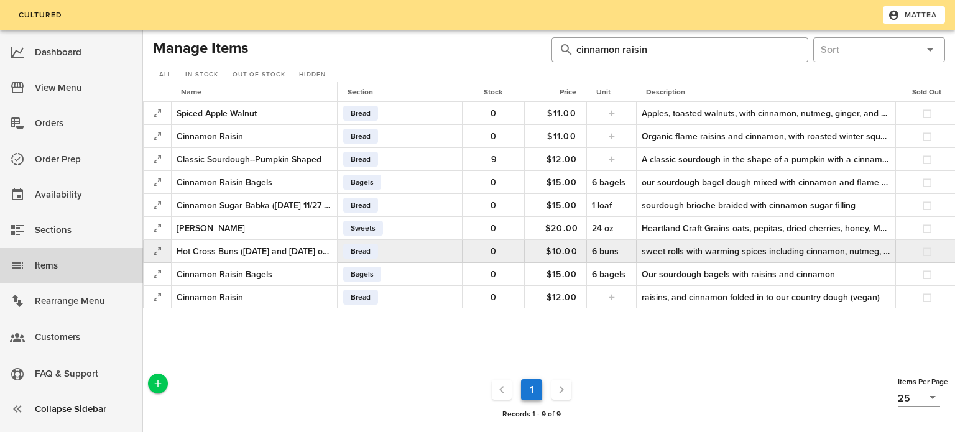
scroll to position [0, 183]
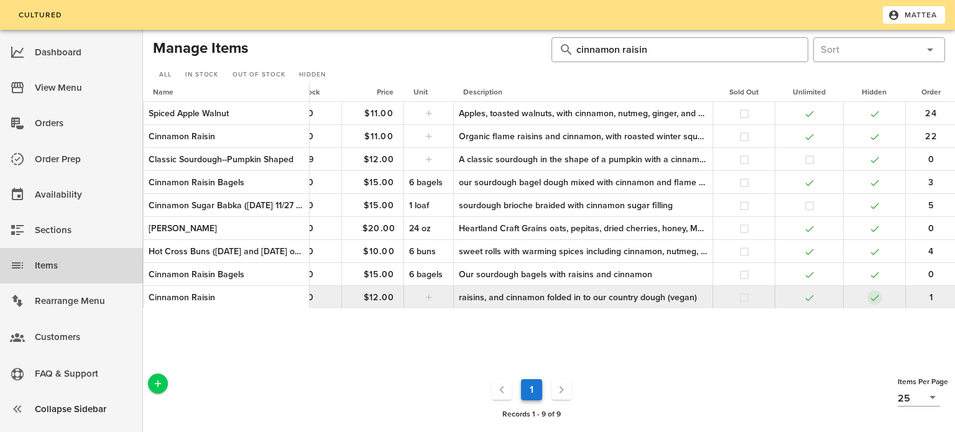
click at [871, 297] on button "button" at bounding box center [874, 297] width 11 height 11
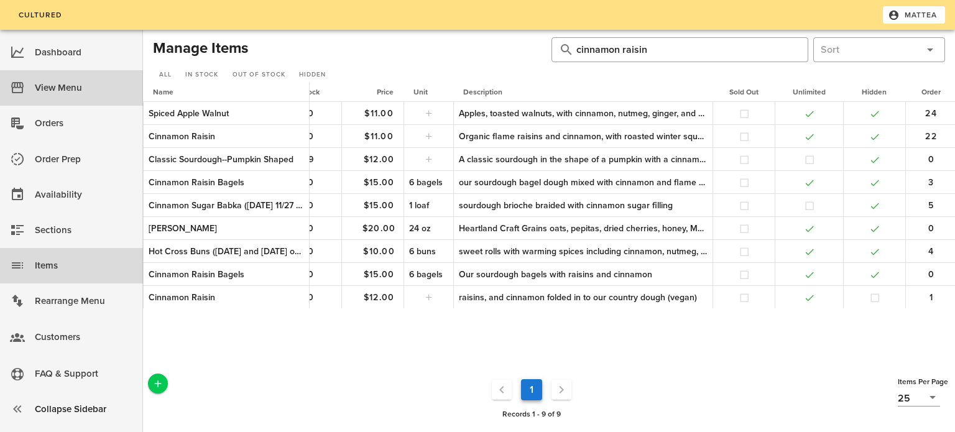
click at [90, 80] on div "View Menu" at bounding box center [84, 88] width 98 height 21
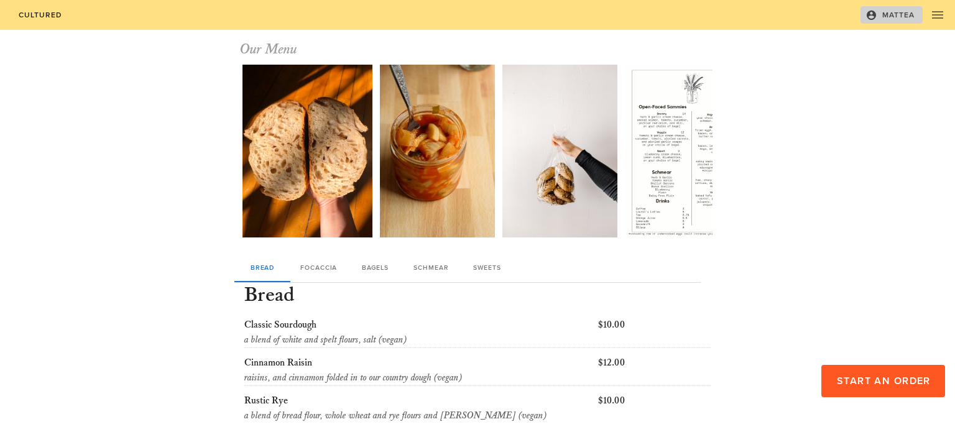
click at [908, 14] on span "Mattea" at bounding box center [891, 14] width 47 height 11
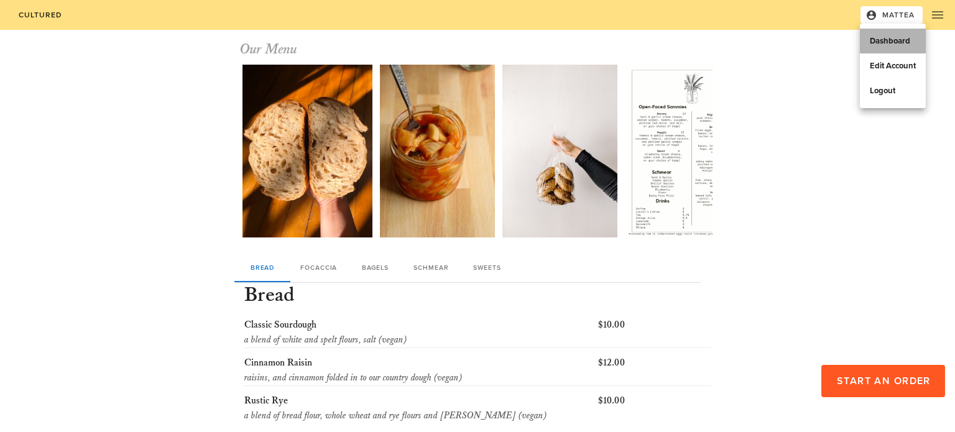
click at [900, 40] on div "Dashboard" at bounding box center [893, 41] width 46 height 10
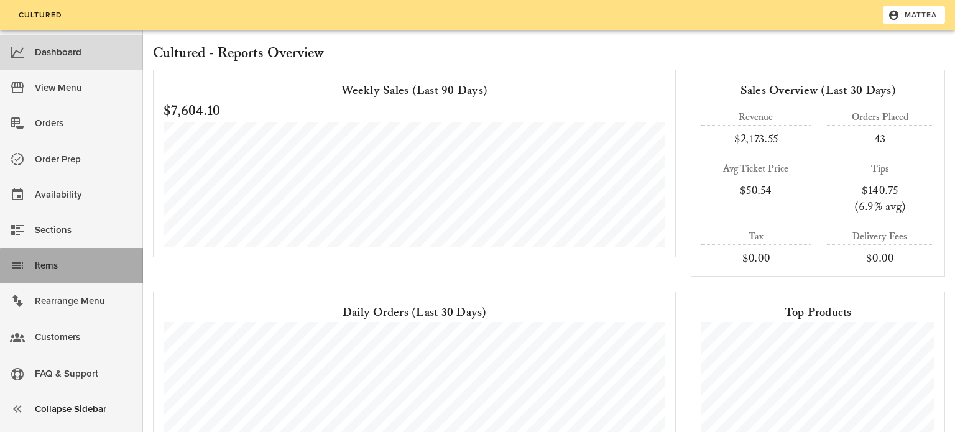
click at [111, 259] on div "Items" at bounding box center [84, 266] width 98 height 21
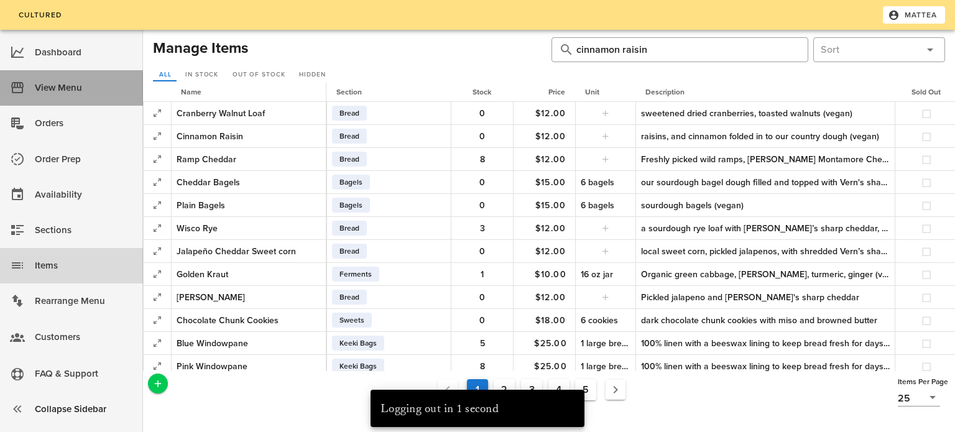
click at [99, 96] on div "View Menu" at bounding box center [84, 88] width 98 height 21
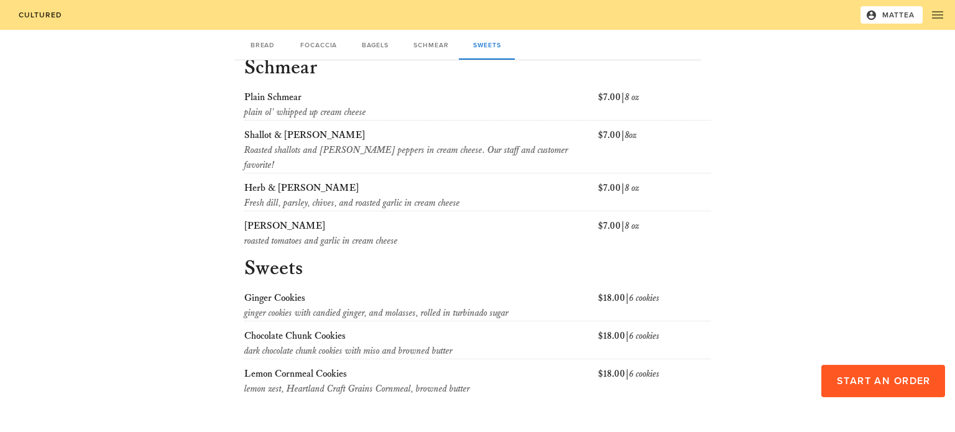
scroll to position [838, 0]
